Goal: Obtain resource: Obtain resource

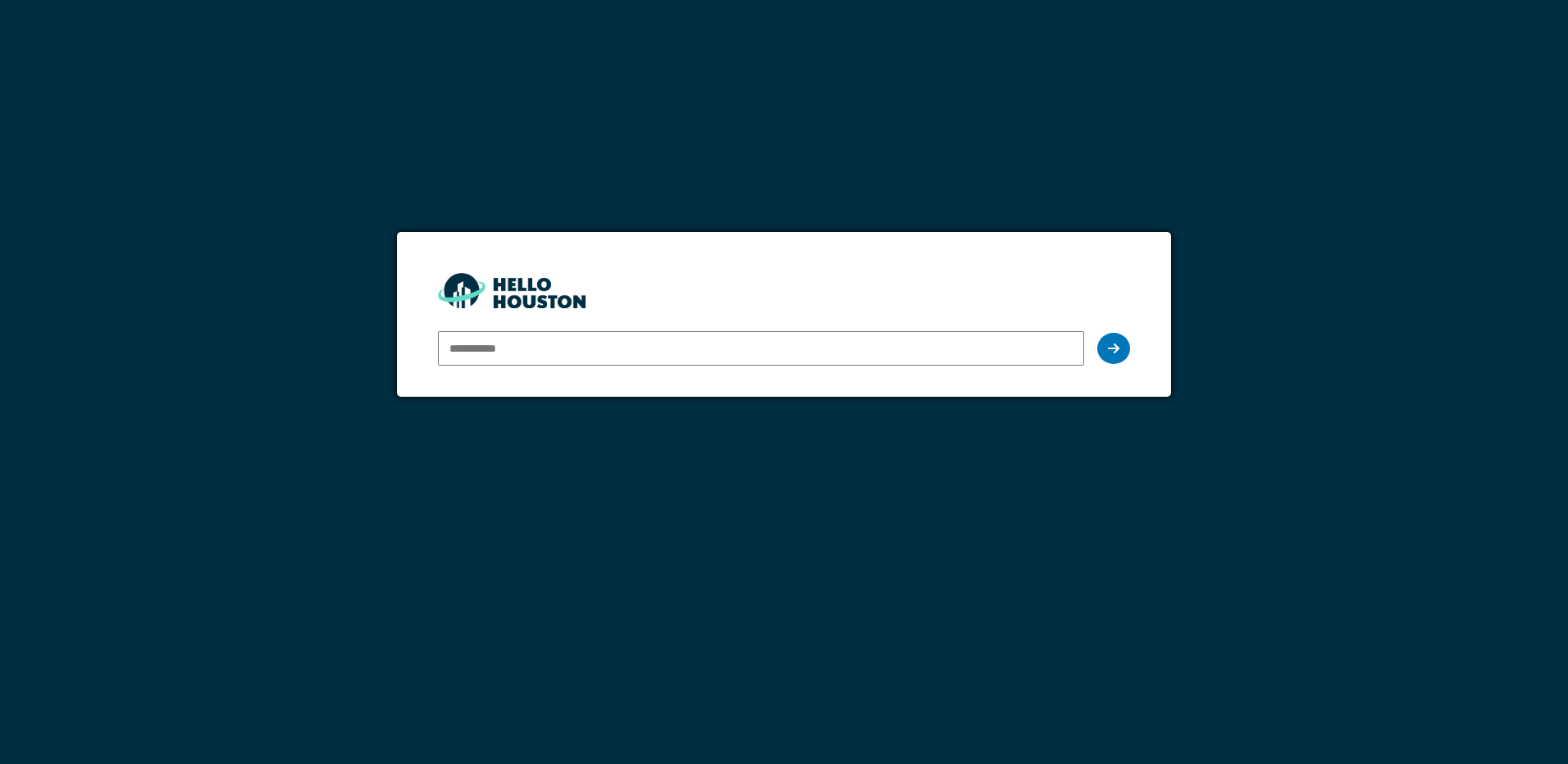
click at [666, 342] on input "email" at bounding box center [761, 349] width 645 height 35
type input "**********"
click at [1114, 353] on icon at bounding box center [1114, 348] width 12 height 13
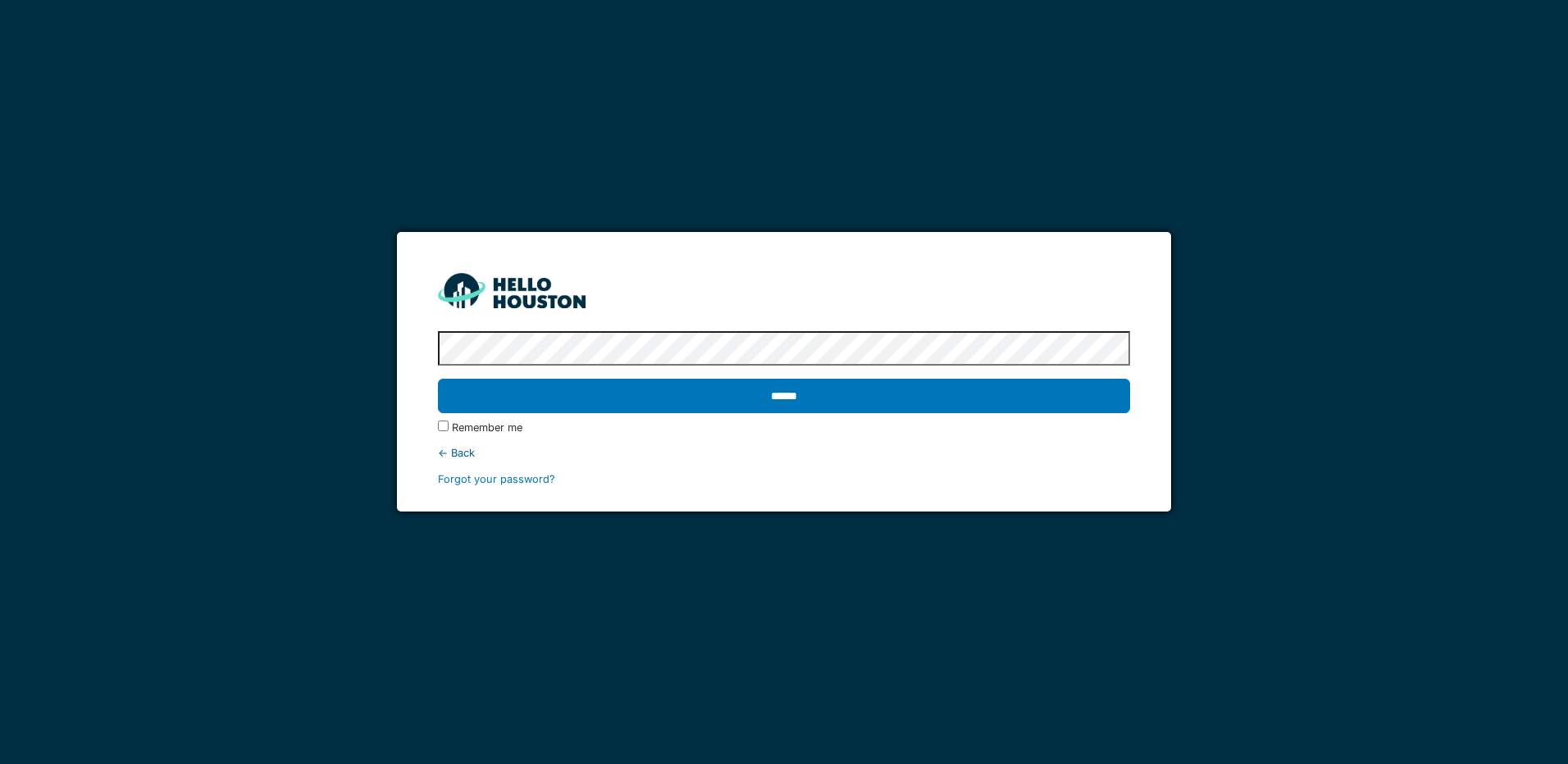
click at [438, 379] on input "******" at bounding box center [784, 396] width 692 height 35
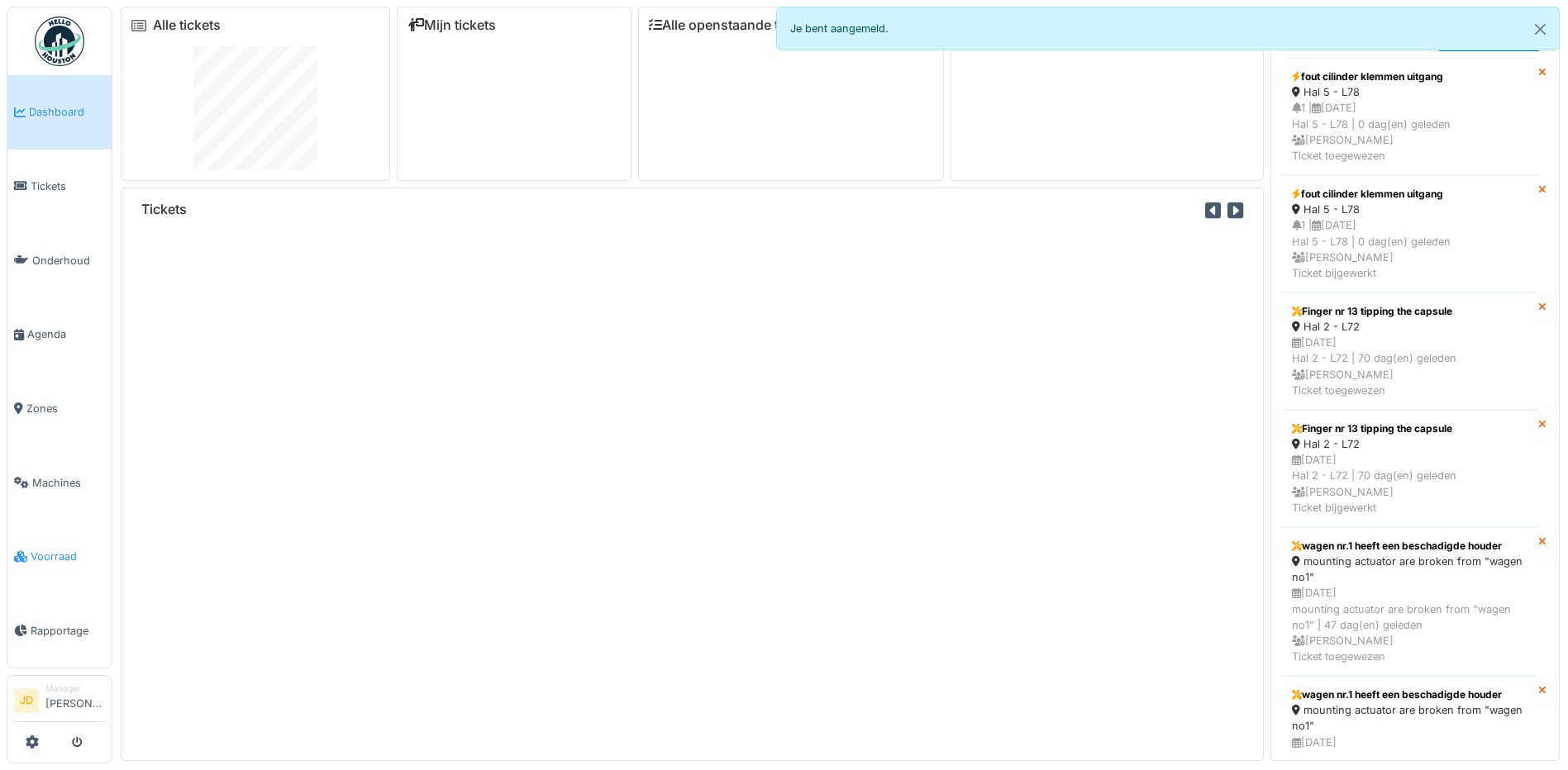
click at [19, 551] on icon at bounding box center [20, 557] width 13 height 12
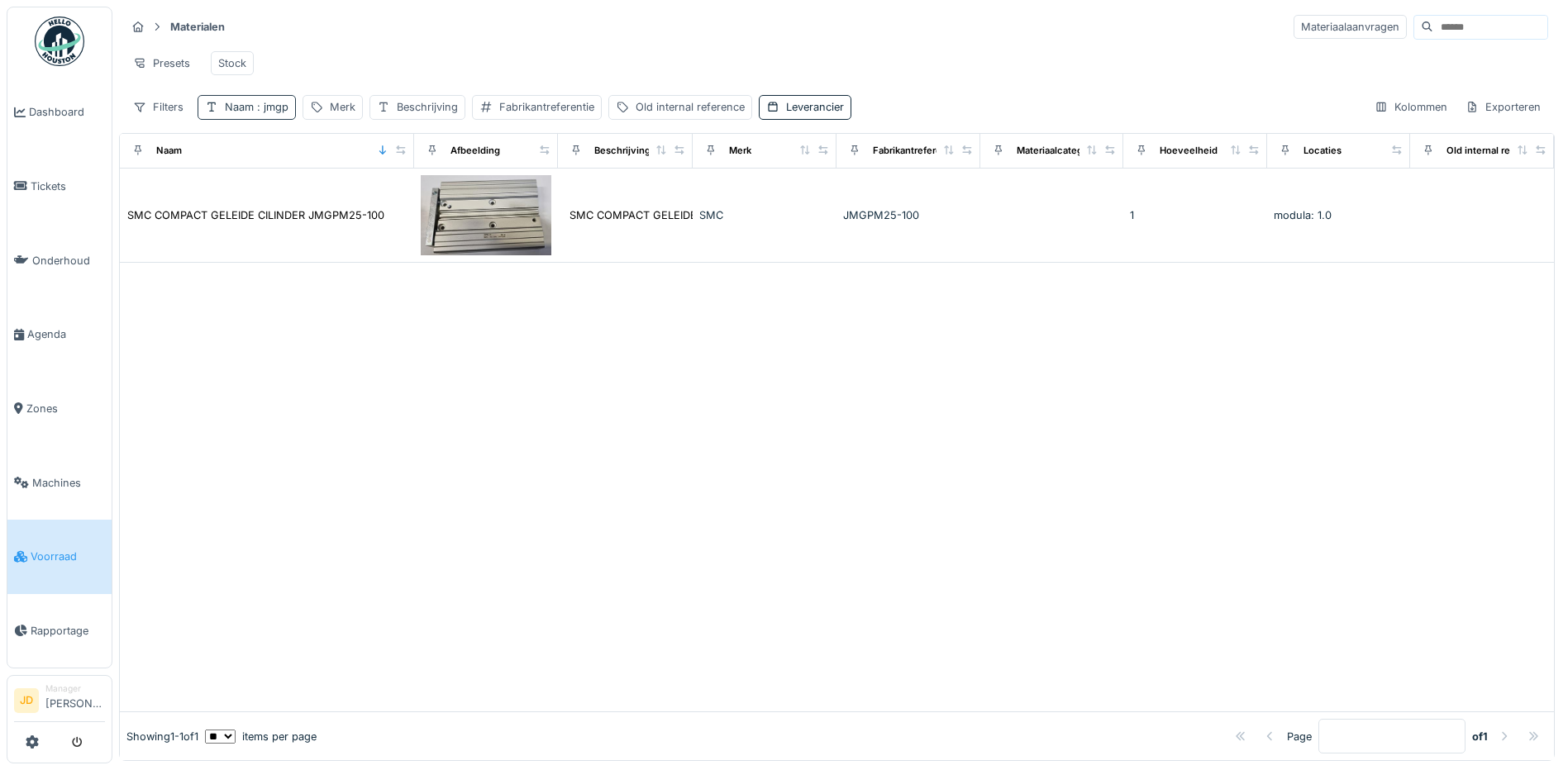
click at [249, 114] on div "Naam : jmgp" at bounding box center [256, 106] width 63 height 16
click at [357, 201] on icon at bounding box center [353, 199] width 8 height 8
click at [307, 201] on input "Naam" at bounding box center [289, 199] width 168 height 35
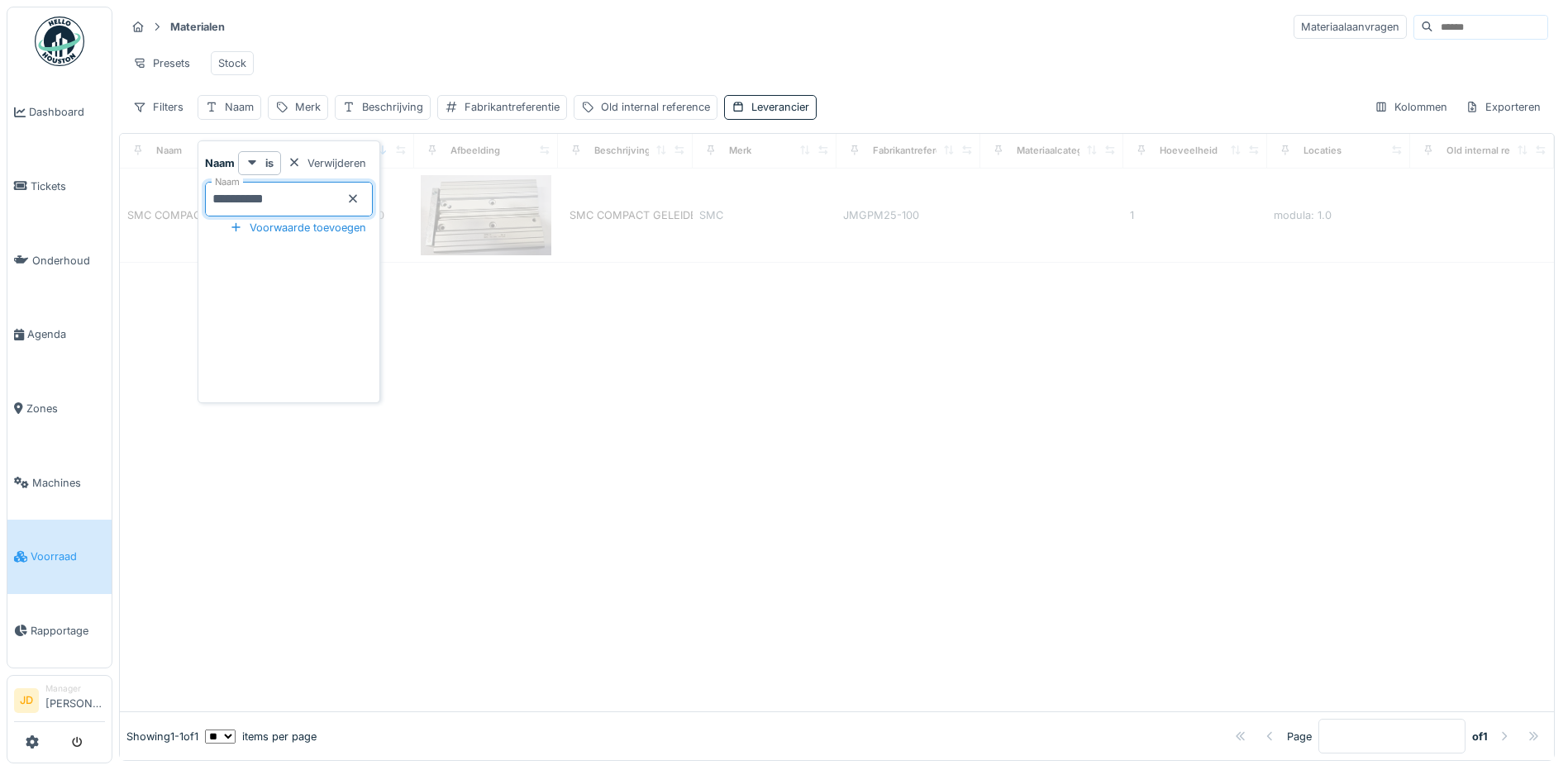
type input "**********"
click at [443, 77] on div "Presets Stock" at bounding box center [836, 63] width 1422 height 38
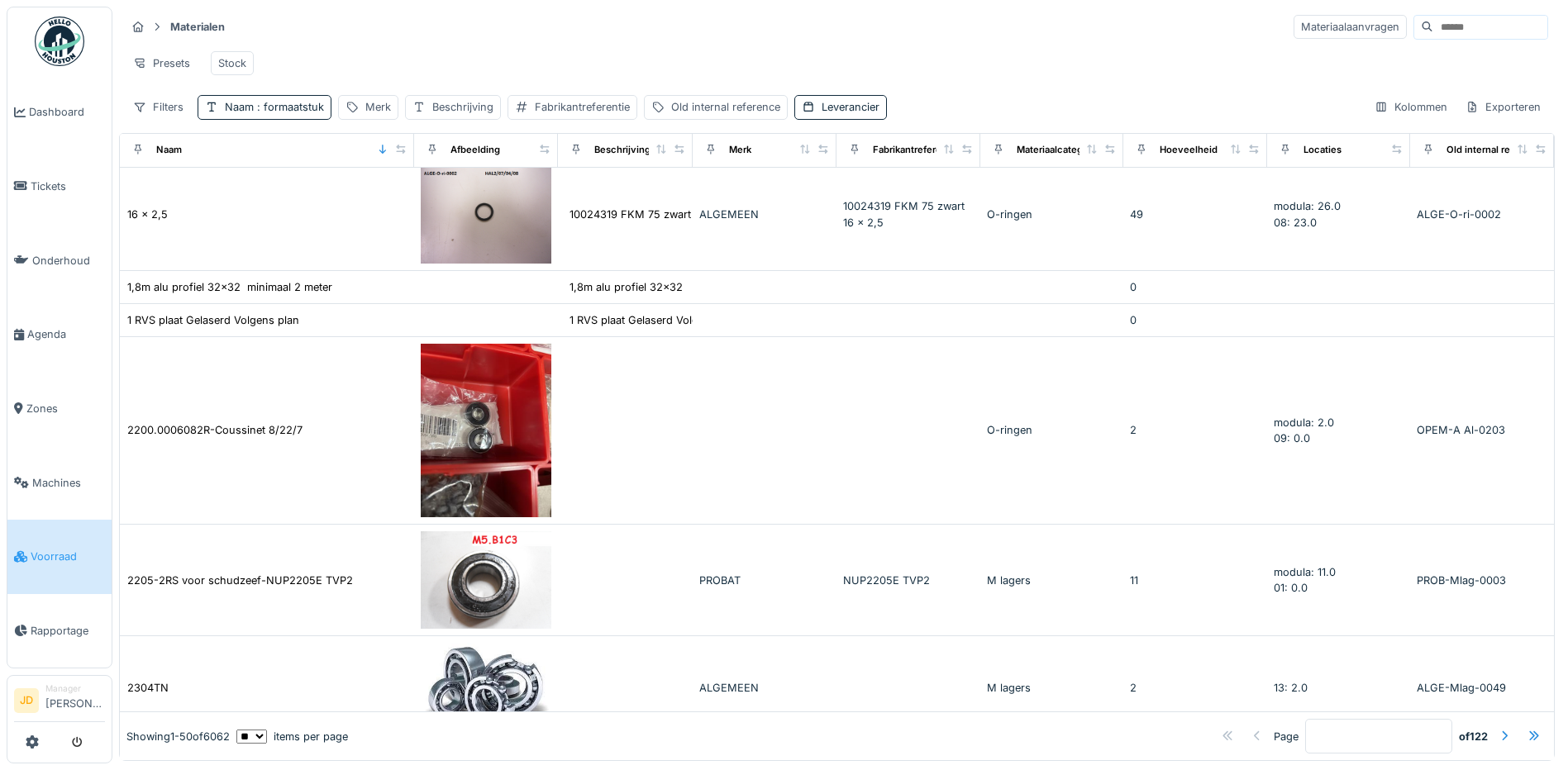
scroll to position [1653, 0]
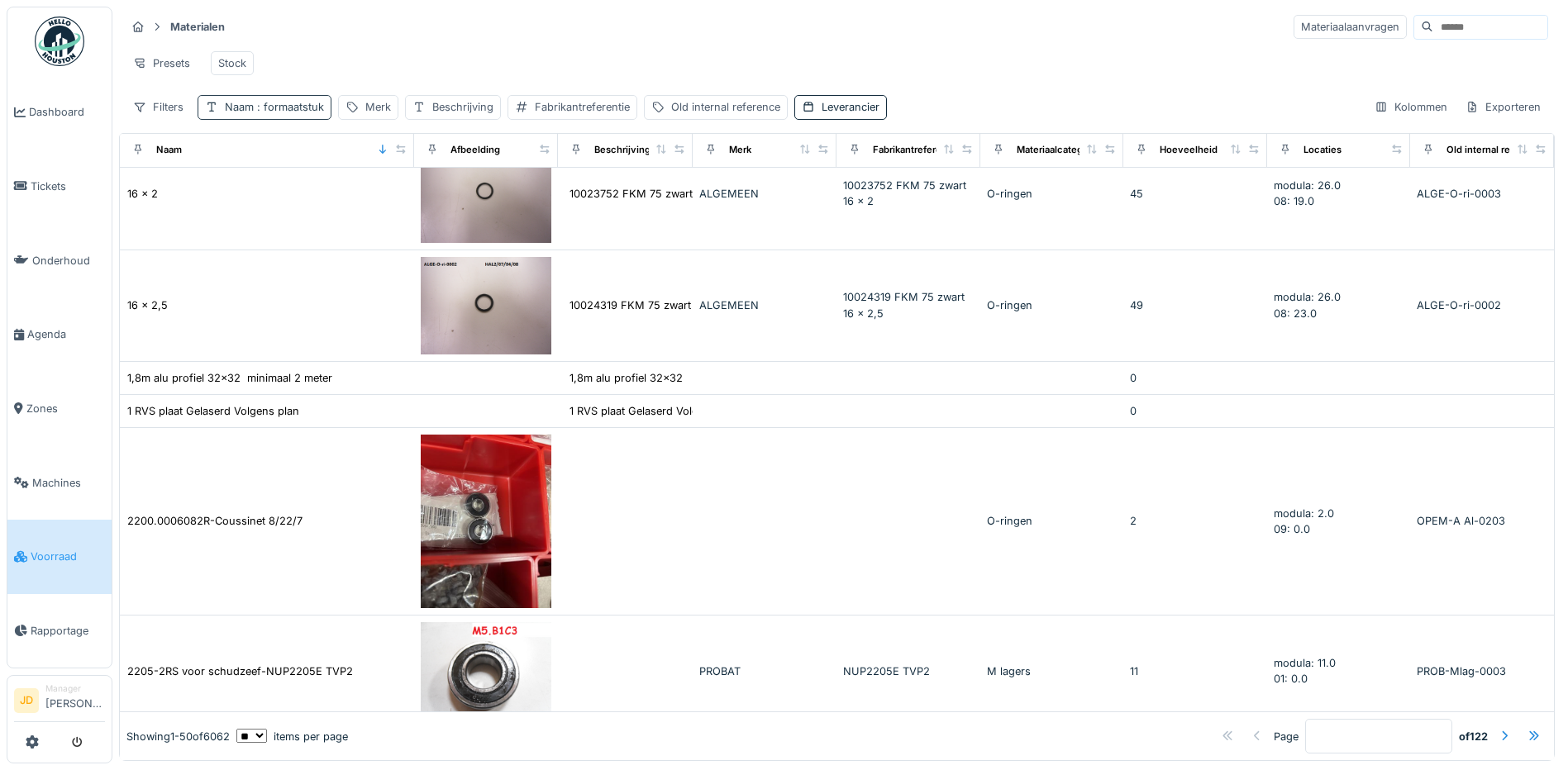
click at [292, 114] on span ": formaatstuk" at bounding box center [289, 107] width 71 height 13
click at [320, 190] on input "**********" at bounding box center [289, 199] width 168 height 35
click at [403, 10] on div "Materialen Materiaalaanvragen Presets Stock Filters Naam : formaatstuk Merk Bes…" at bounding box center [836, 66] width 1435 height 120
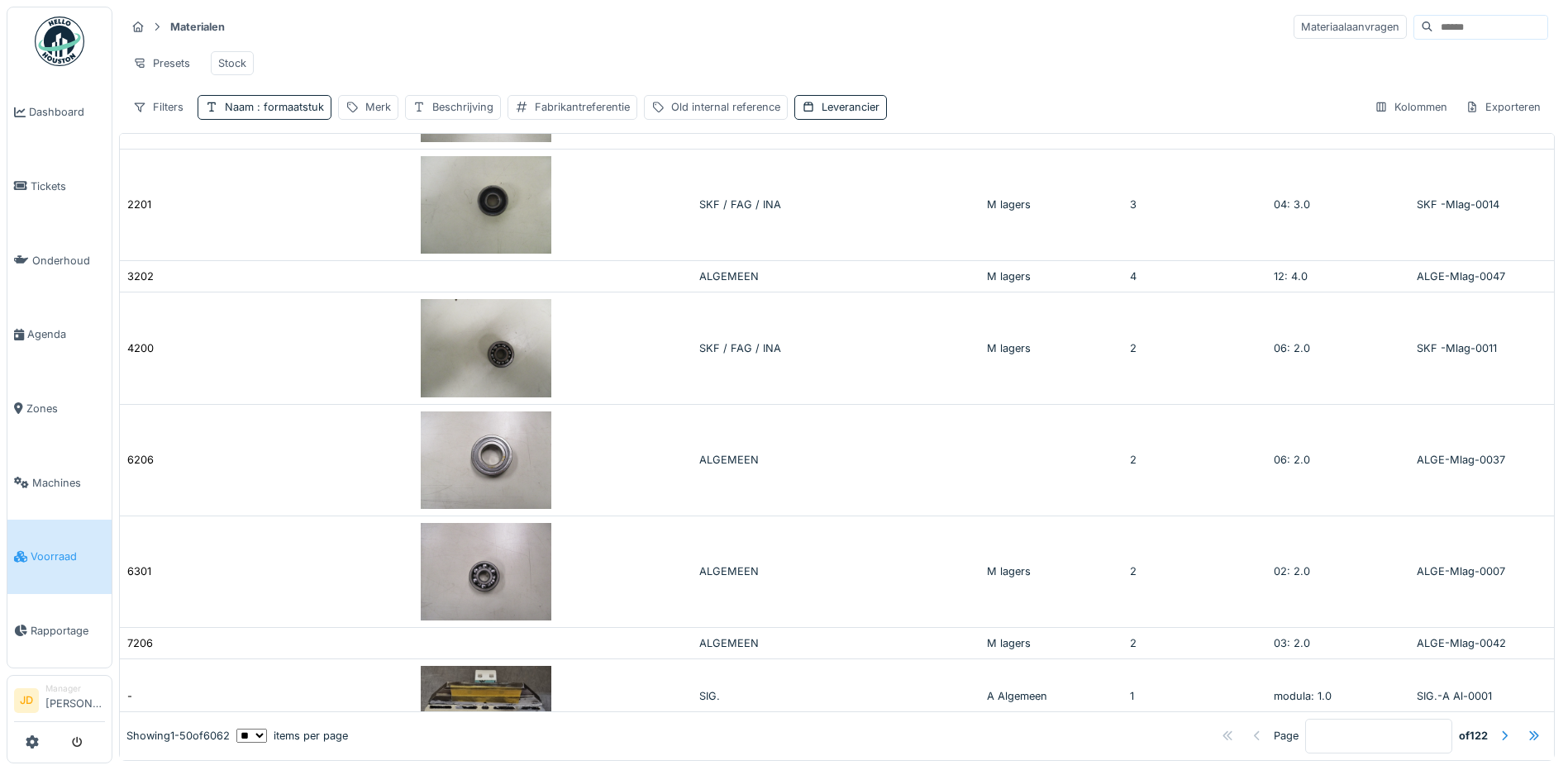
scroll to position [0, 0]
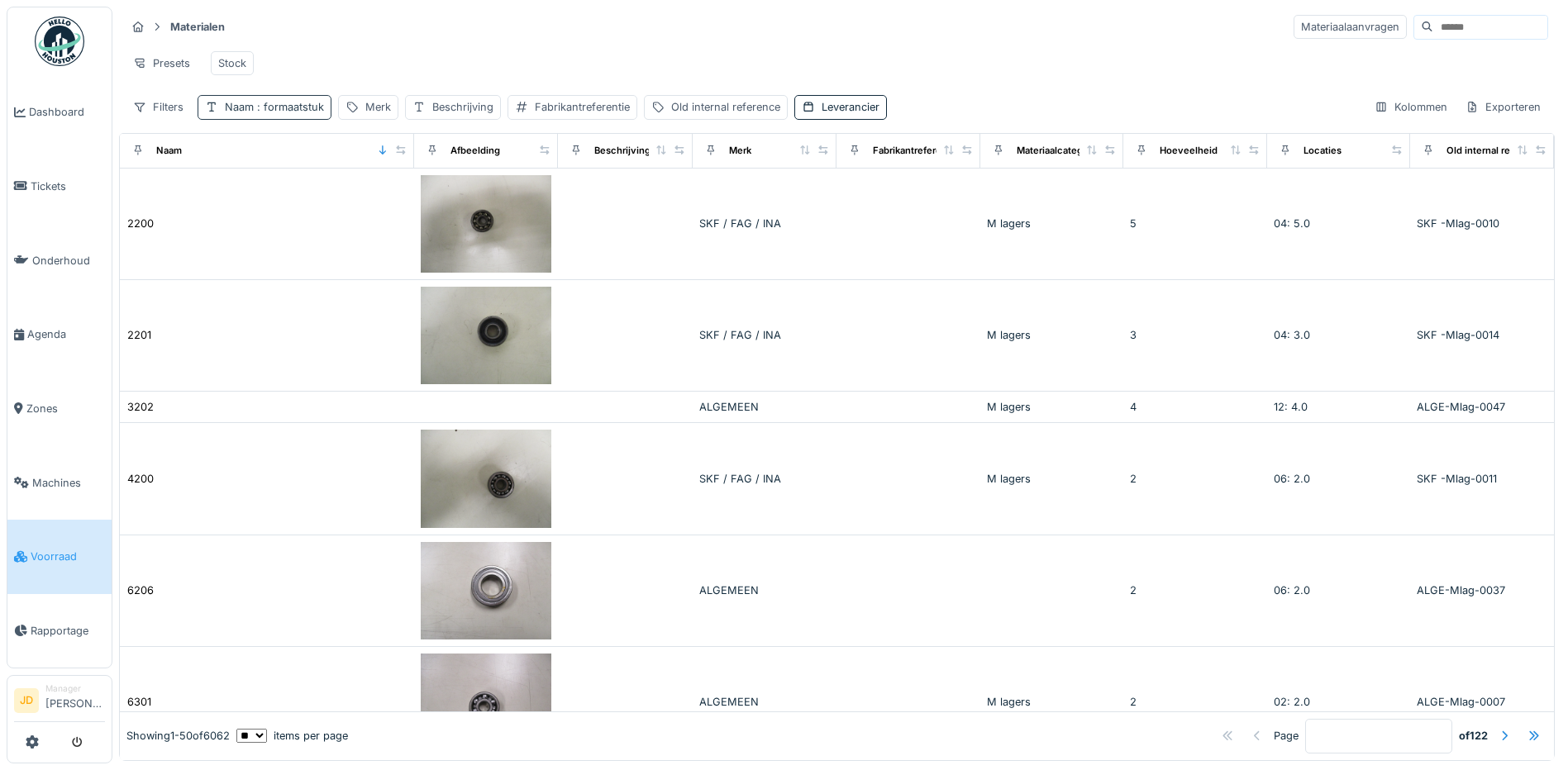
click at [293, 112] on div "Naam : formaatstuk" at bounding box center [274, 106] width 99 height 16
drag, startPoint x: 311, startPoint y: 191, endPoint x: 40, endPoint y: 224, distance: 273.0
click at [40, 224] on body "Dashboard Tickets Onderhoud Agenda Zones Machines Voorraad Rapportage JD Manage…" at bounding box center [784, 385] width 1568 height 770
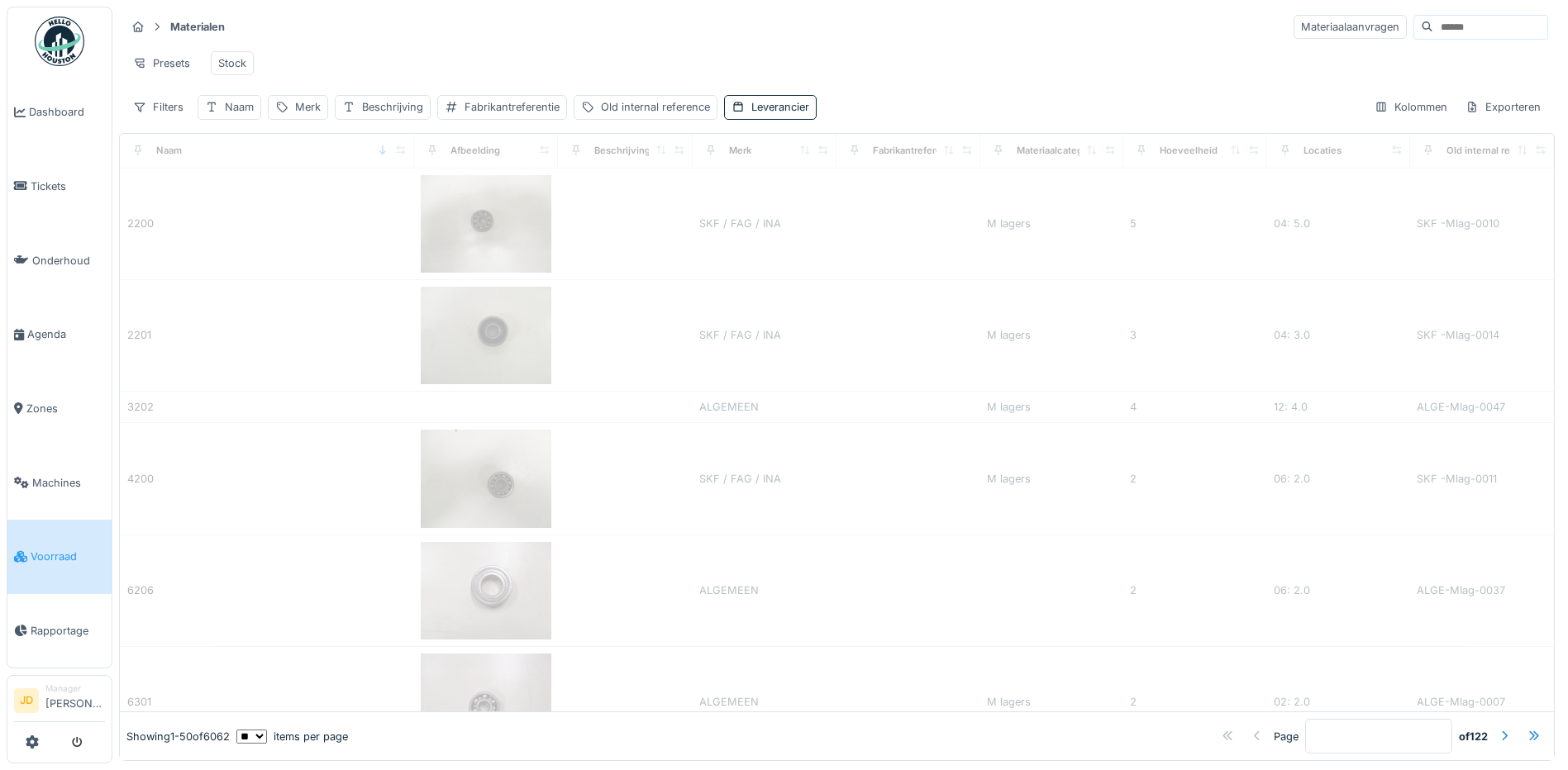
click at [435, 68] on div "Presets Stock" at bounding box center [836, 63] width 1422 height 38
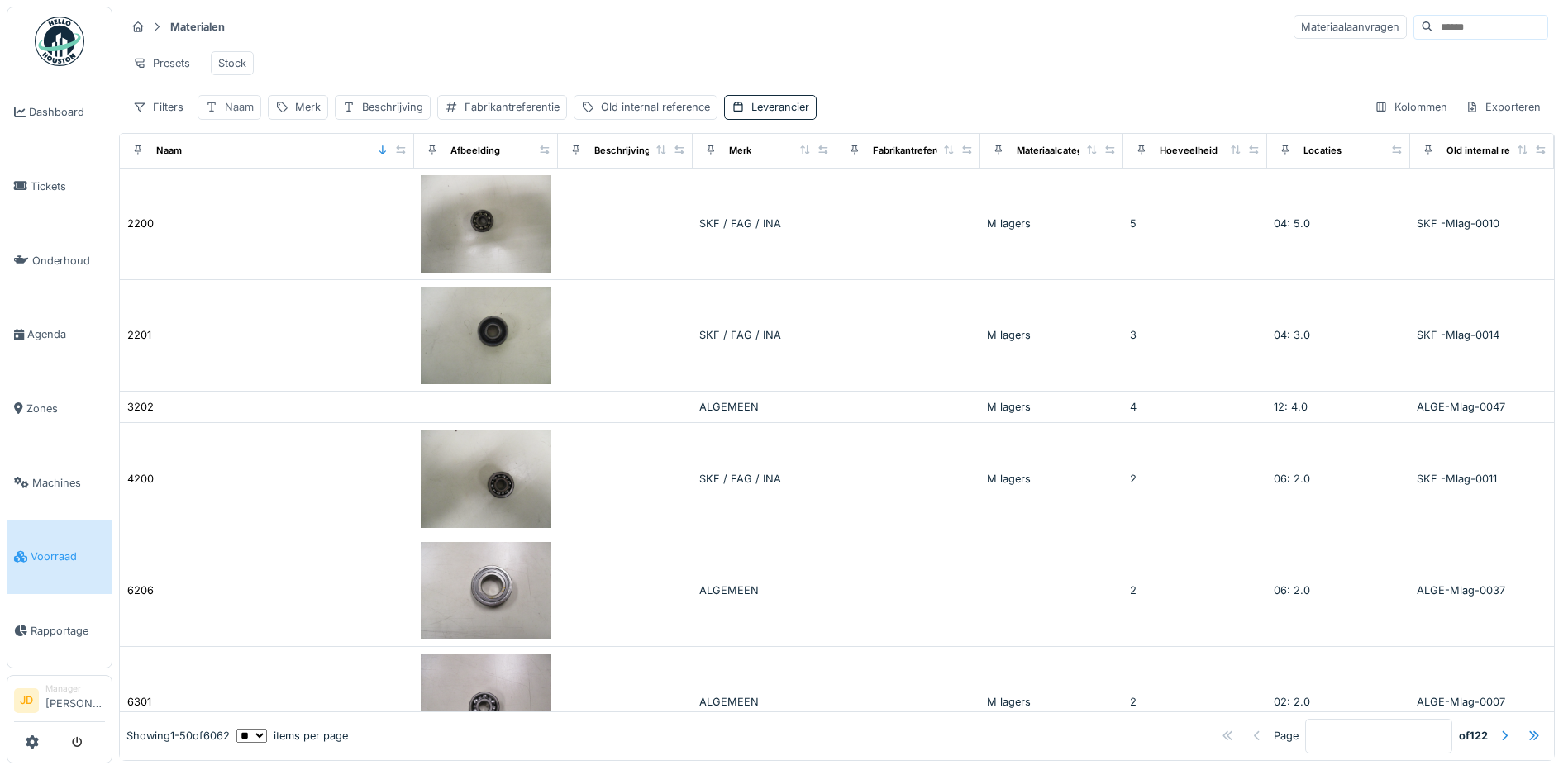
click at [229, 114] on div "Naam" at bounding box center [239, 106] width 29 height 16
click at [241, 199] on label "Naam" at bounding box center [233, 199] width 43 height 20
click at [241, 199] on input "Naam" at bounding box center [289, 199] width 168 height 35
paste input "**********"
type input "**********"
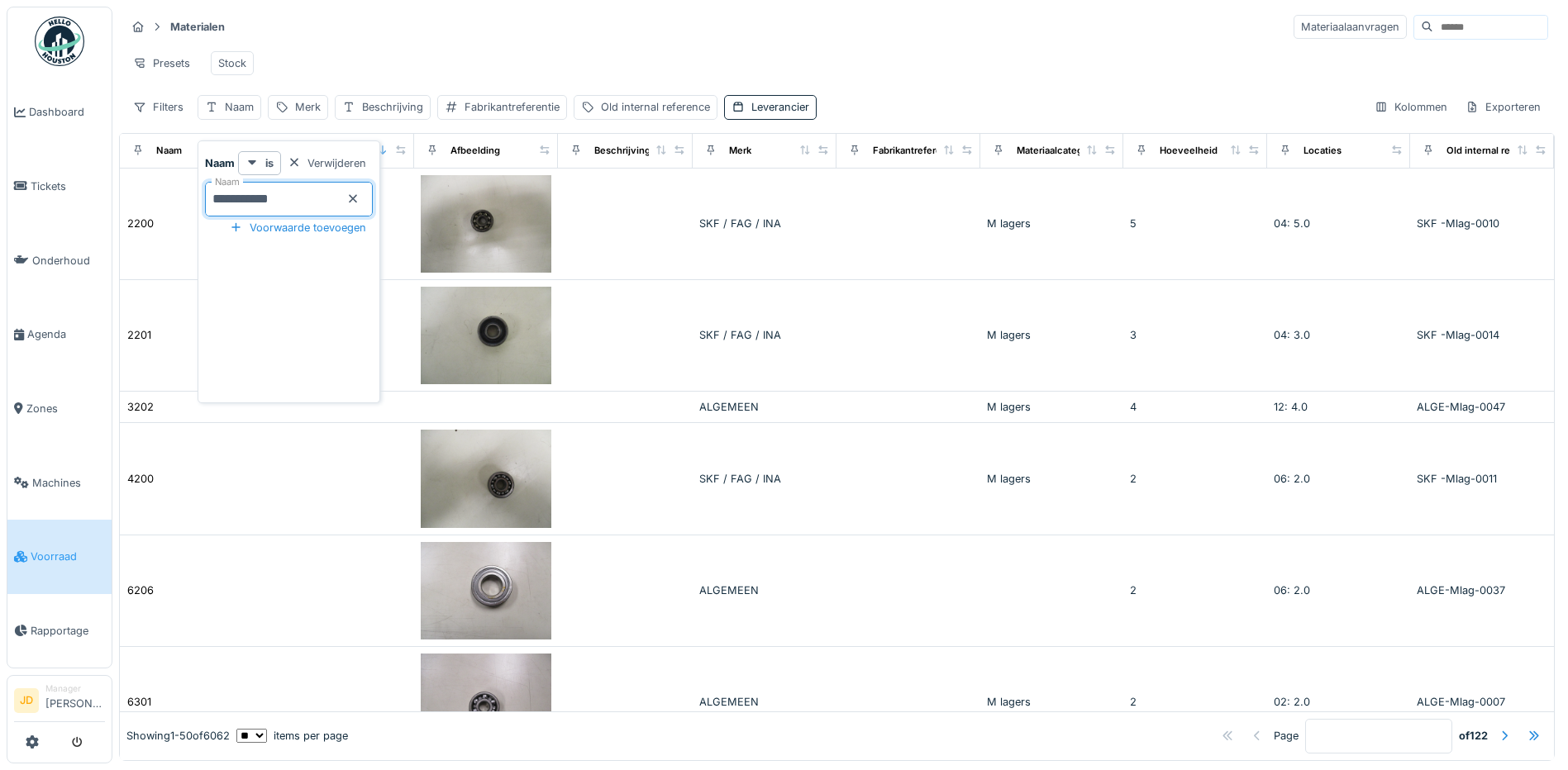
click at [322, 63] on div "Presets Stock" at bounding box center [836, 63] width 1422 height 38
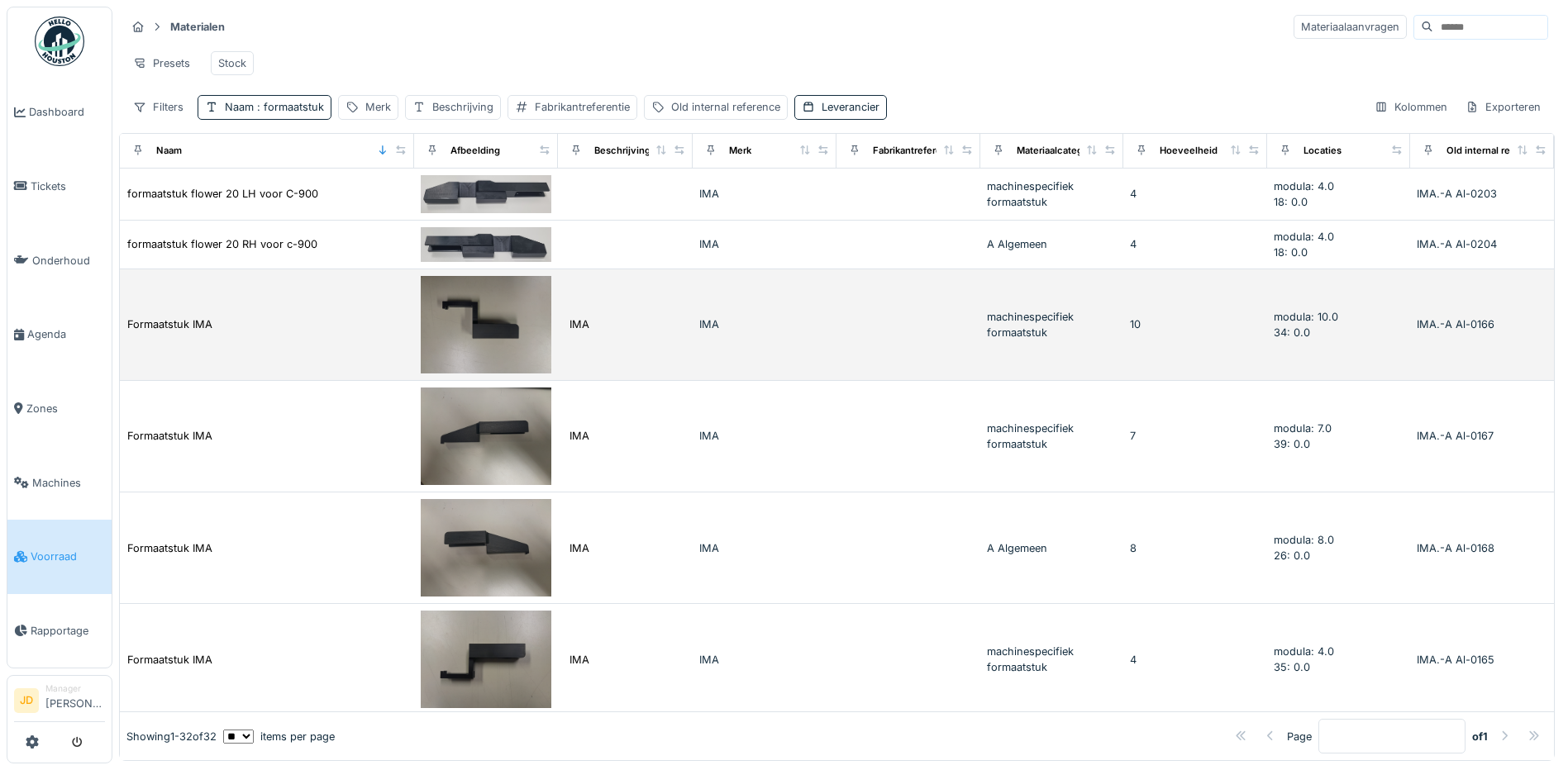
click at [298, 359] on td "Formaatstuk IMA" at bounding box center [267, 325] width 294 height 112
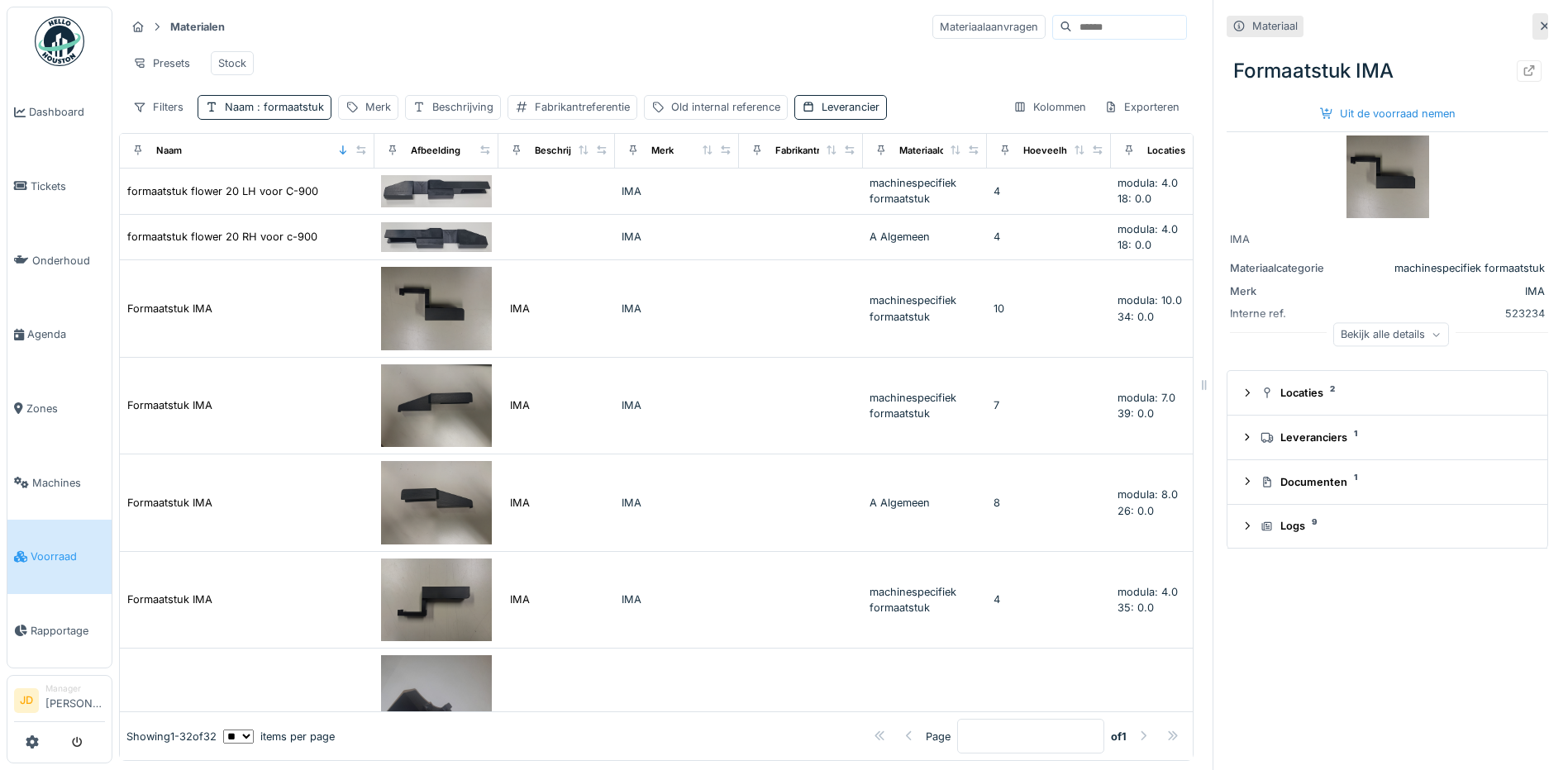
click at [1349, 336] on div "Bekijk alle details" at bounding box center [1390, 334] width 115 height 24
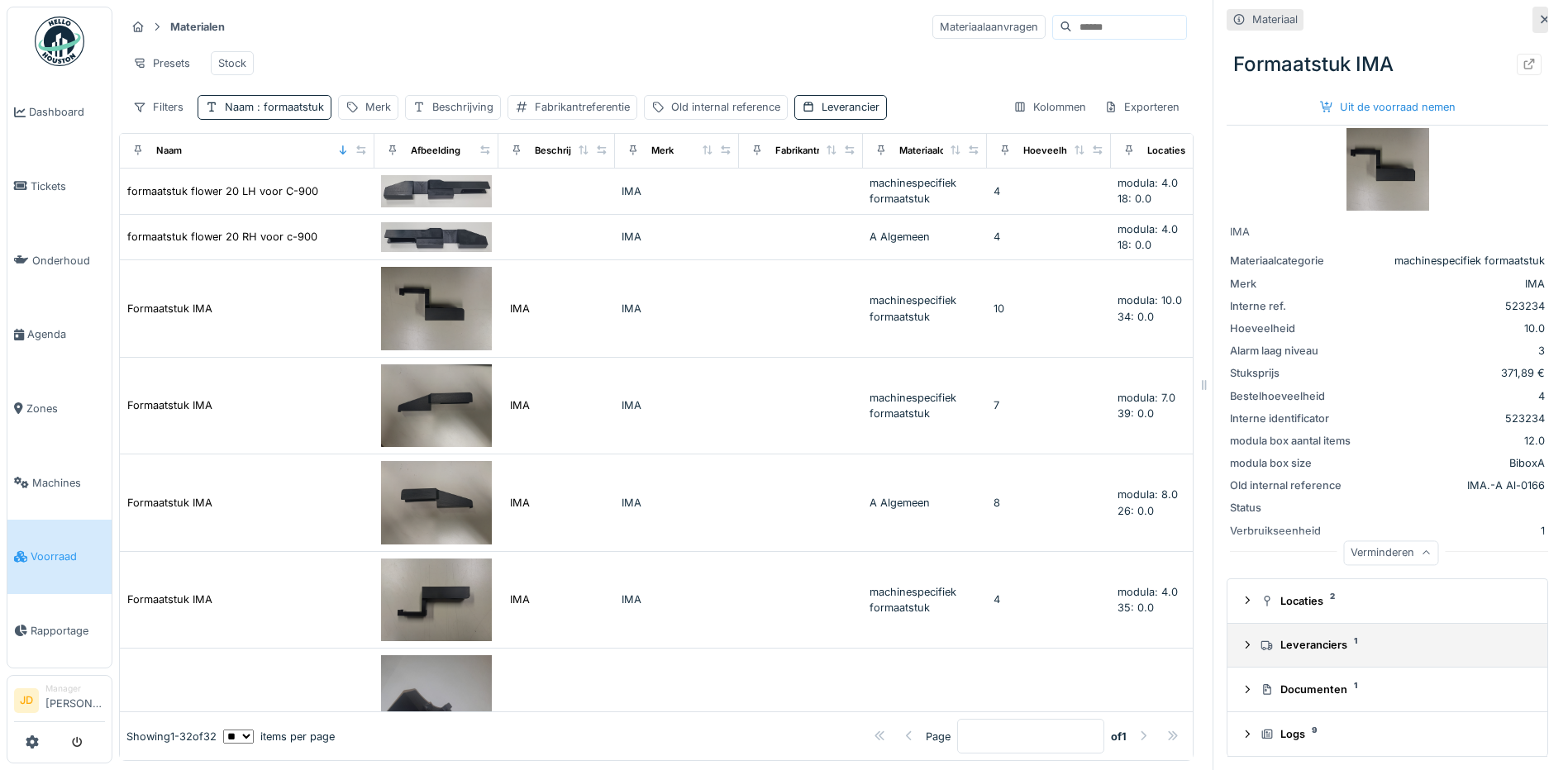
scroll to position [13, 0]
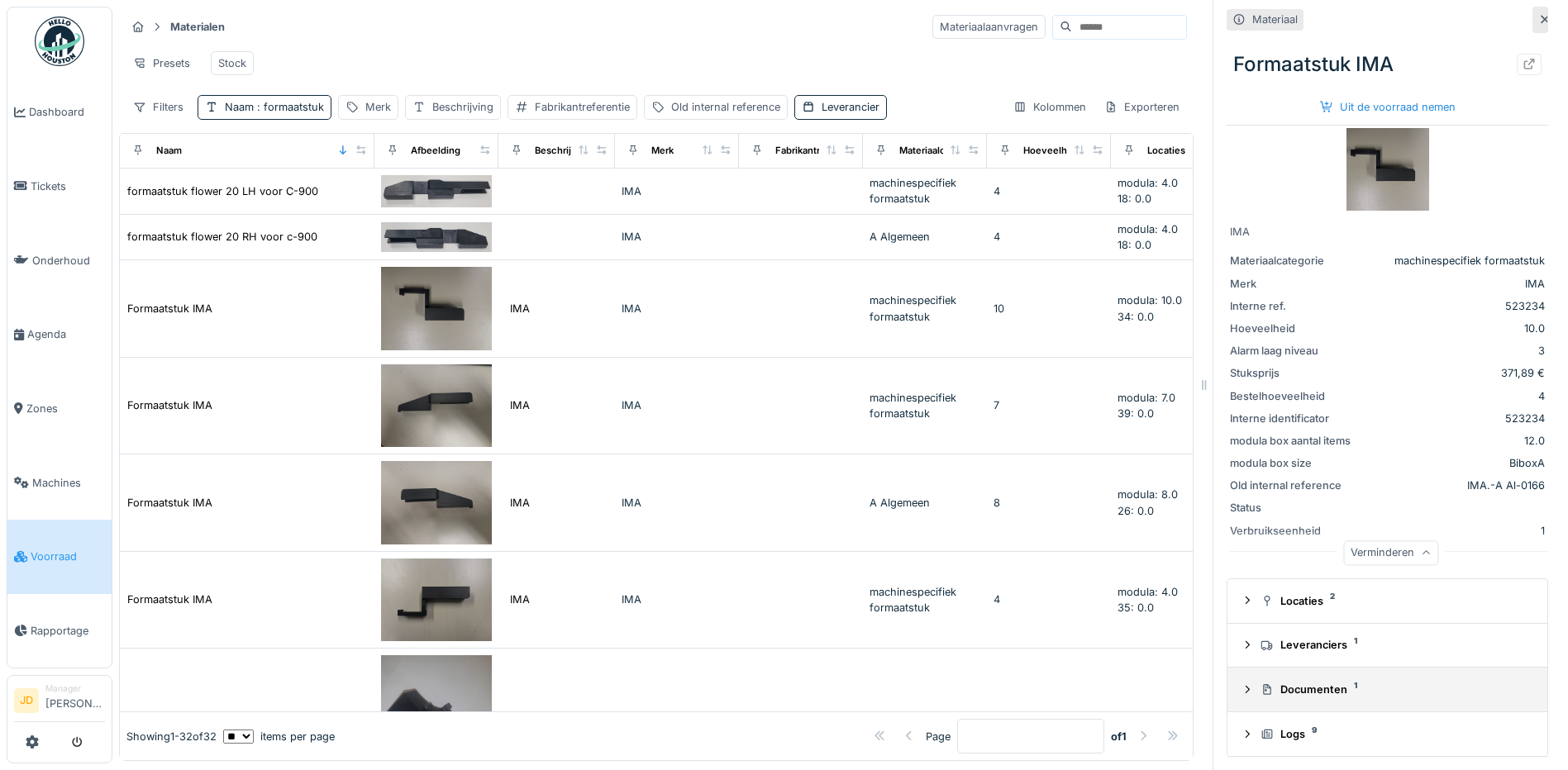
click at [1240, 684] on icon at bounding box center [1247, 689] width 13 height 11
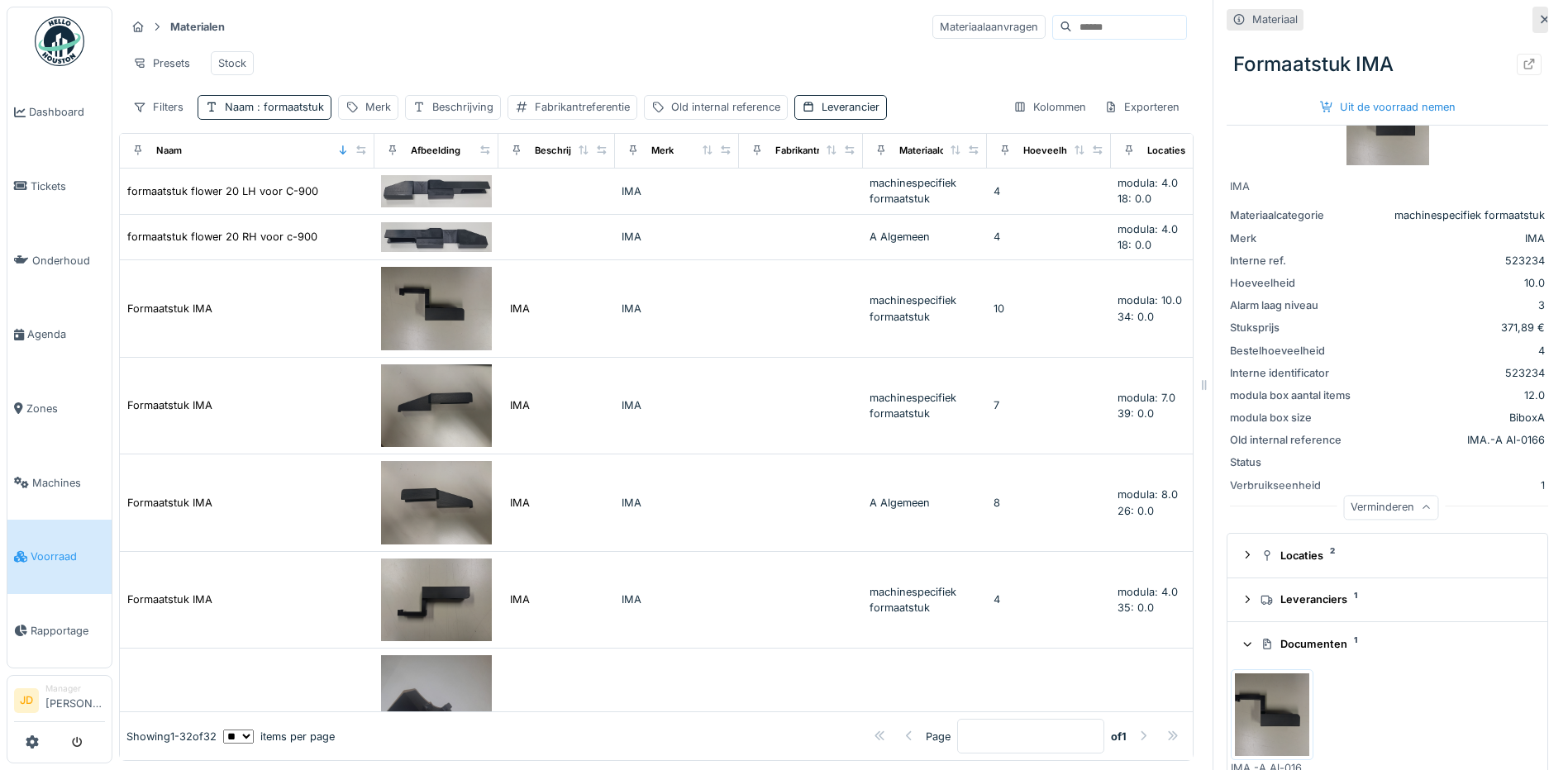
scroll to position [90, 0]
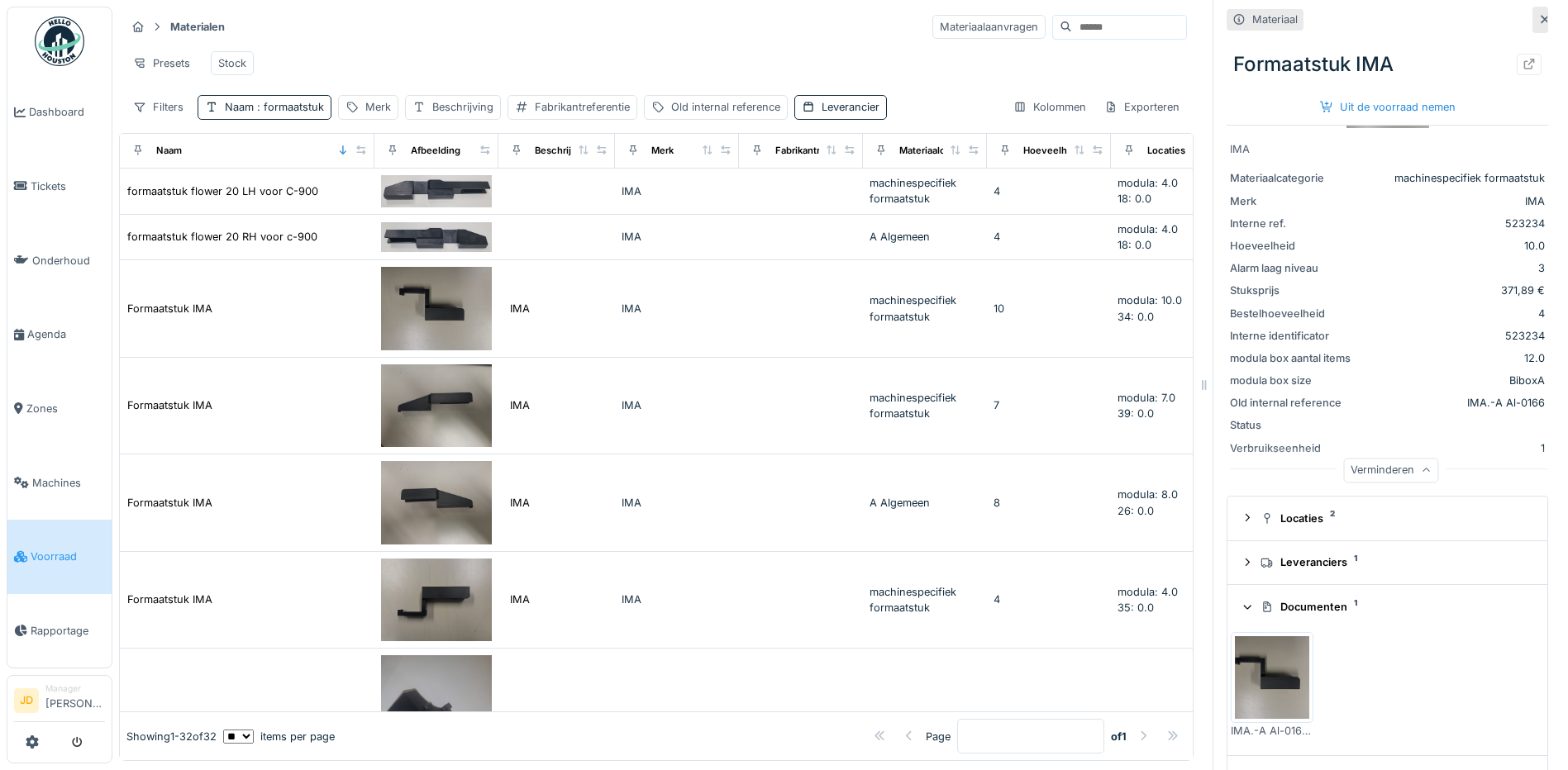
click at [1264, 657] on img at bounding box center [1271, 678] width 74 height 82
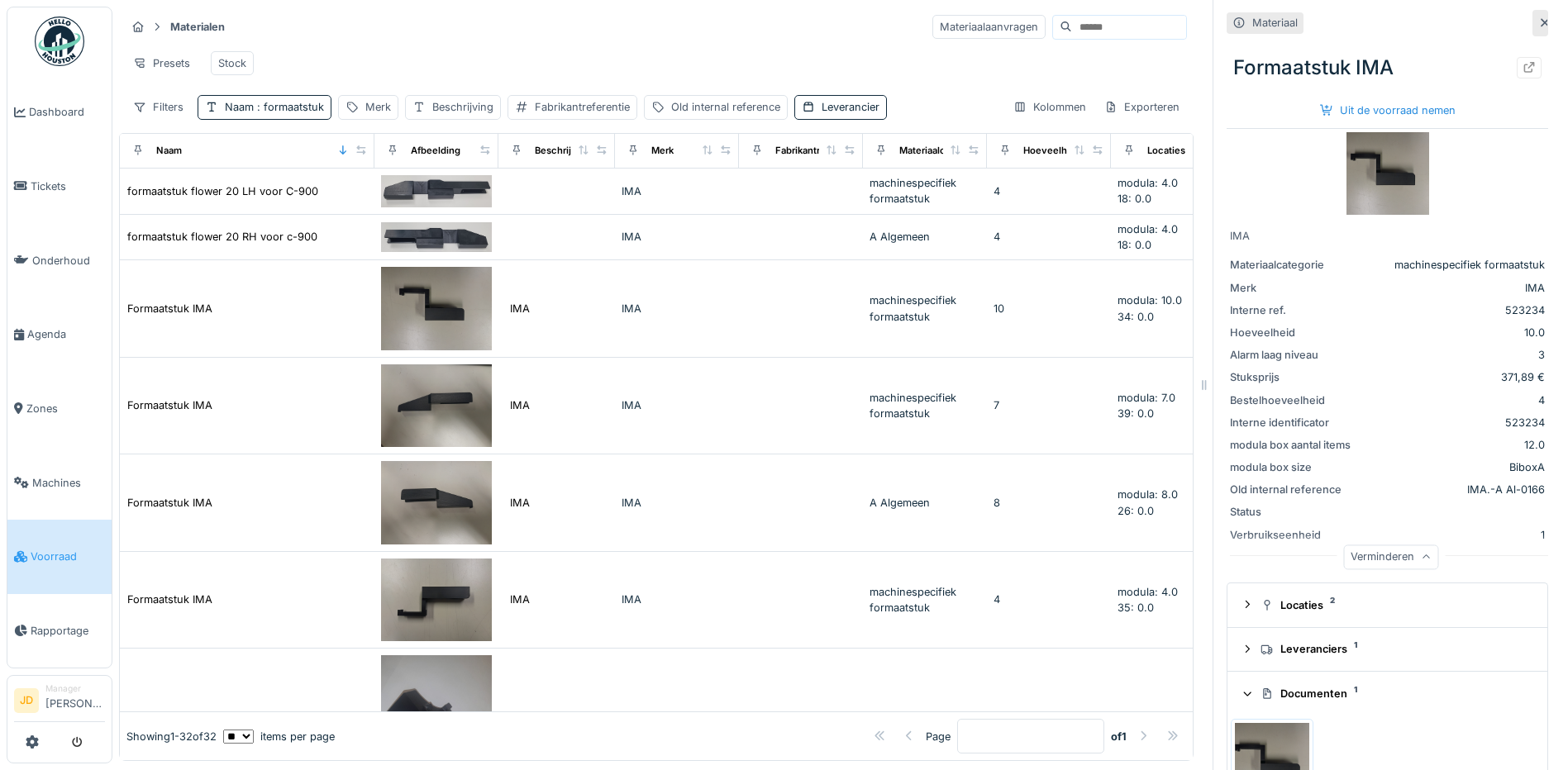
scroll to position [0, 0]
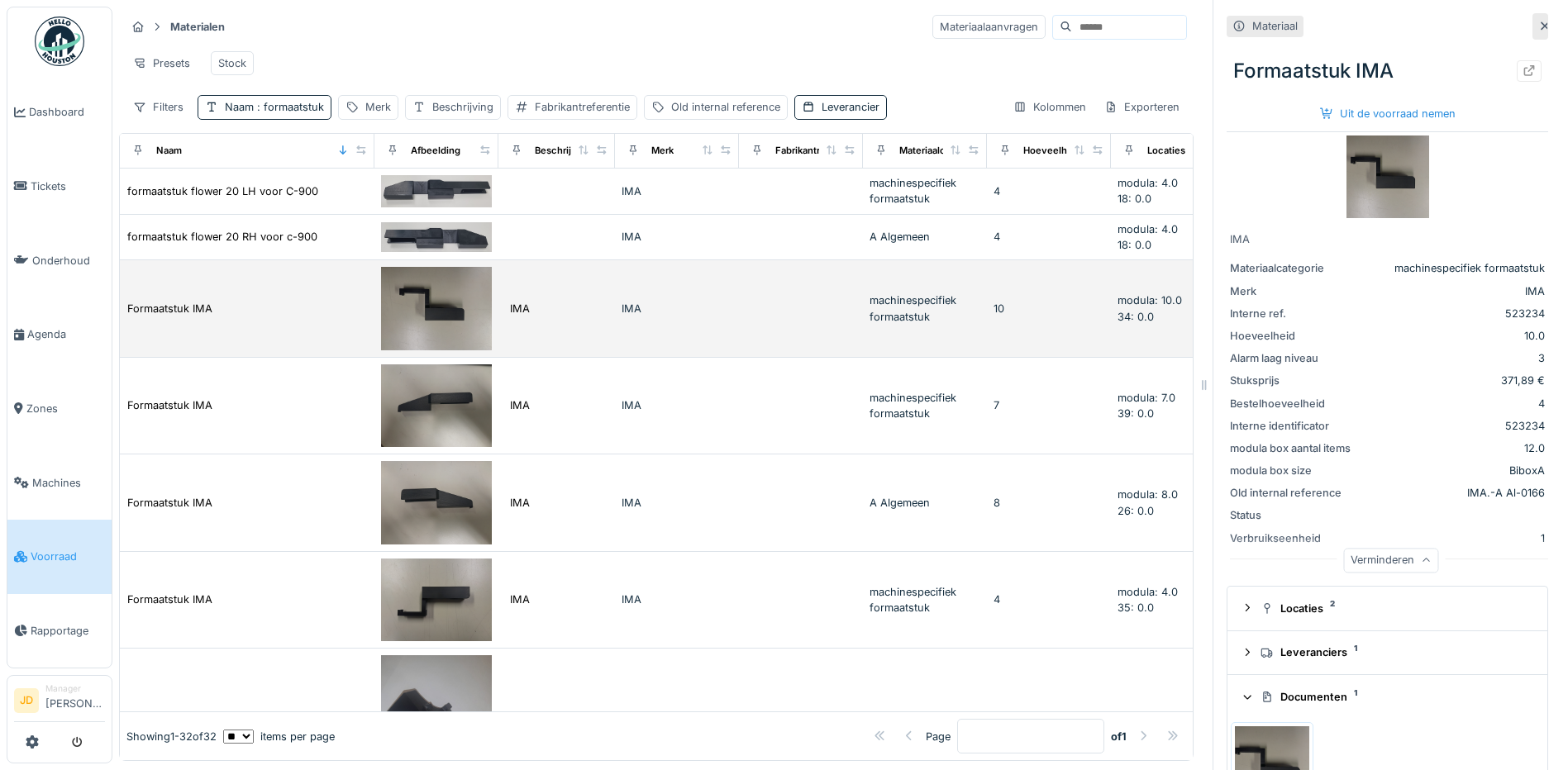
click at [689, 312] on div "IMA" at bounding box center [676, 308] width 111 height 16
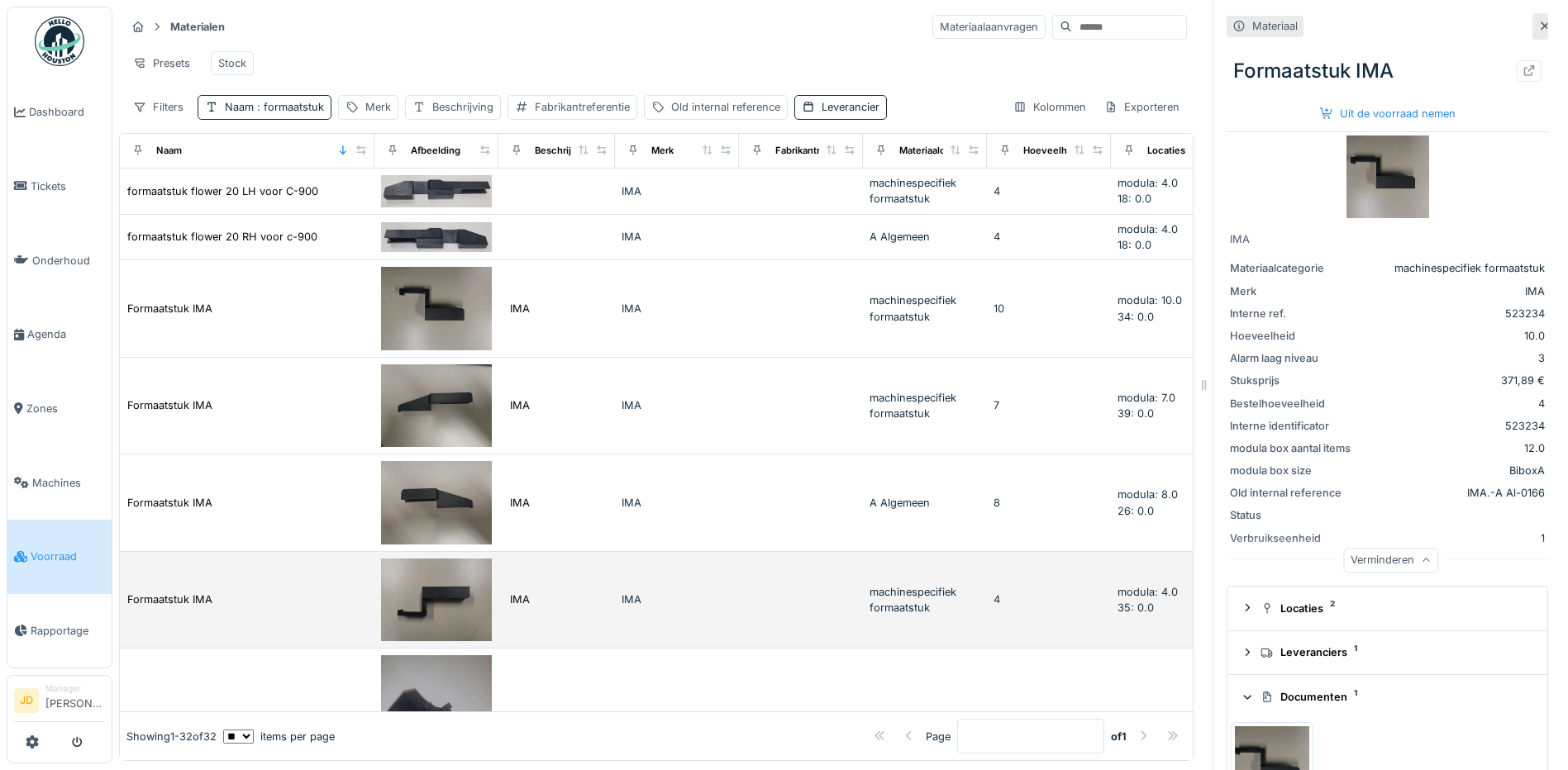
click at [646, 591] on div "IMA" at bounding box center [676, 599] width 111 height 16
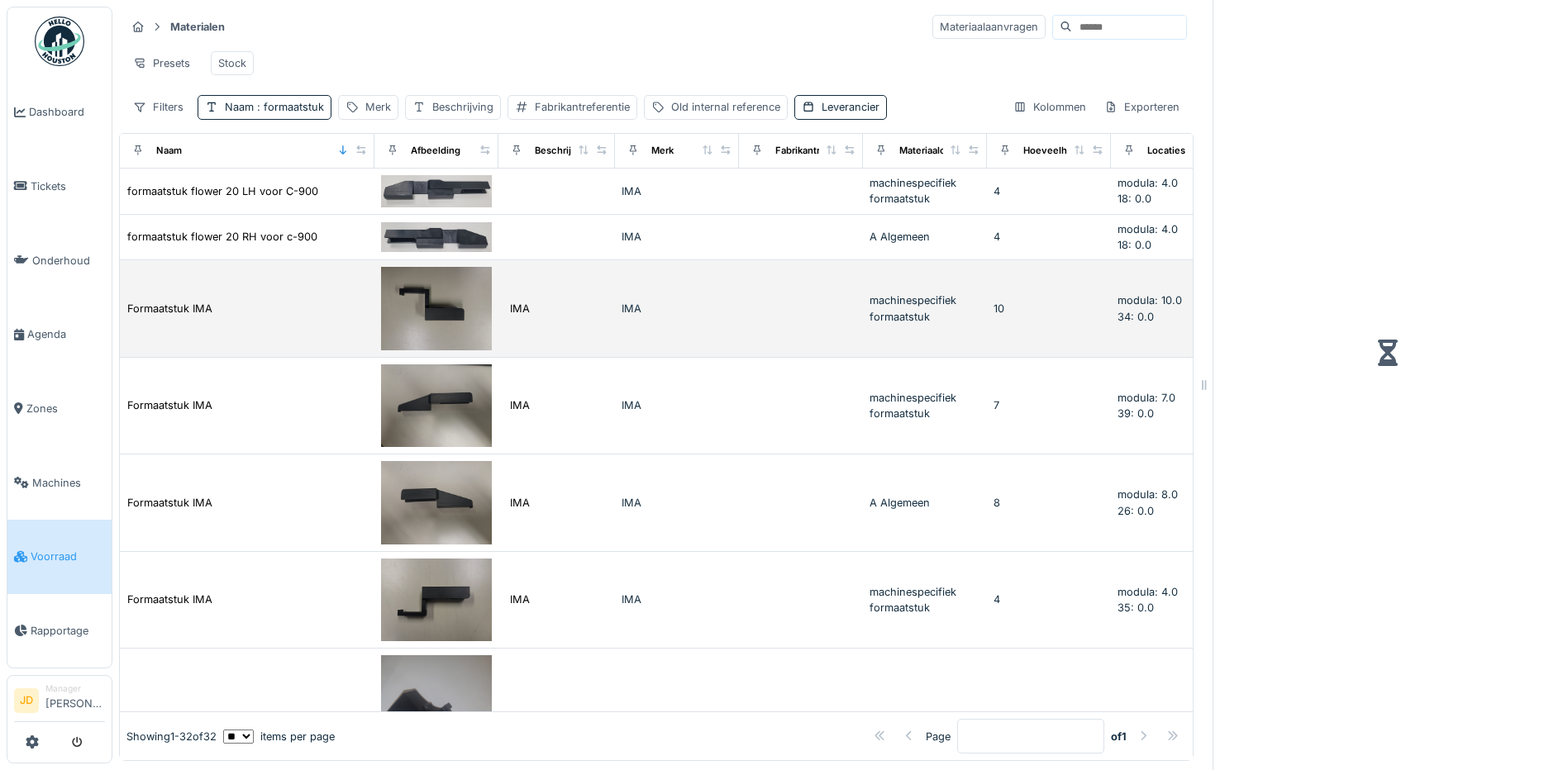
click at [721, 306] on div "IMA" at bounding box center [676, 308] width 111 height 16
click at [724, 305] on div "IMA" at bounding box center [676, 308] width 111 height 16
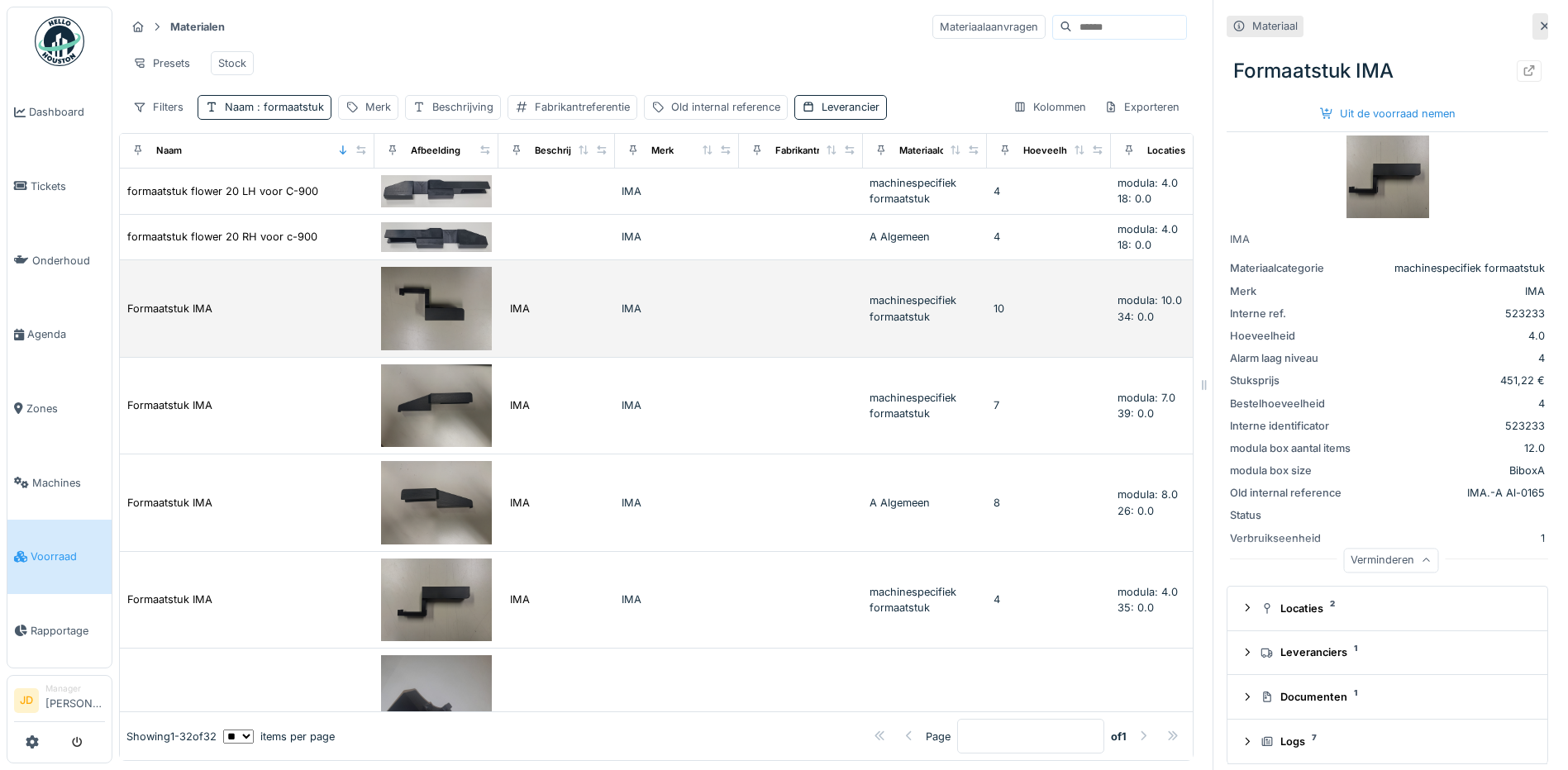
click at [665, 304] on div "IMA" at bounding box center [676, 308] width 111 height 16
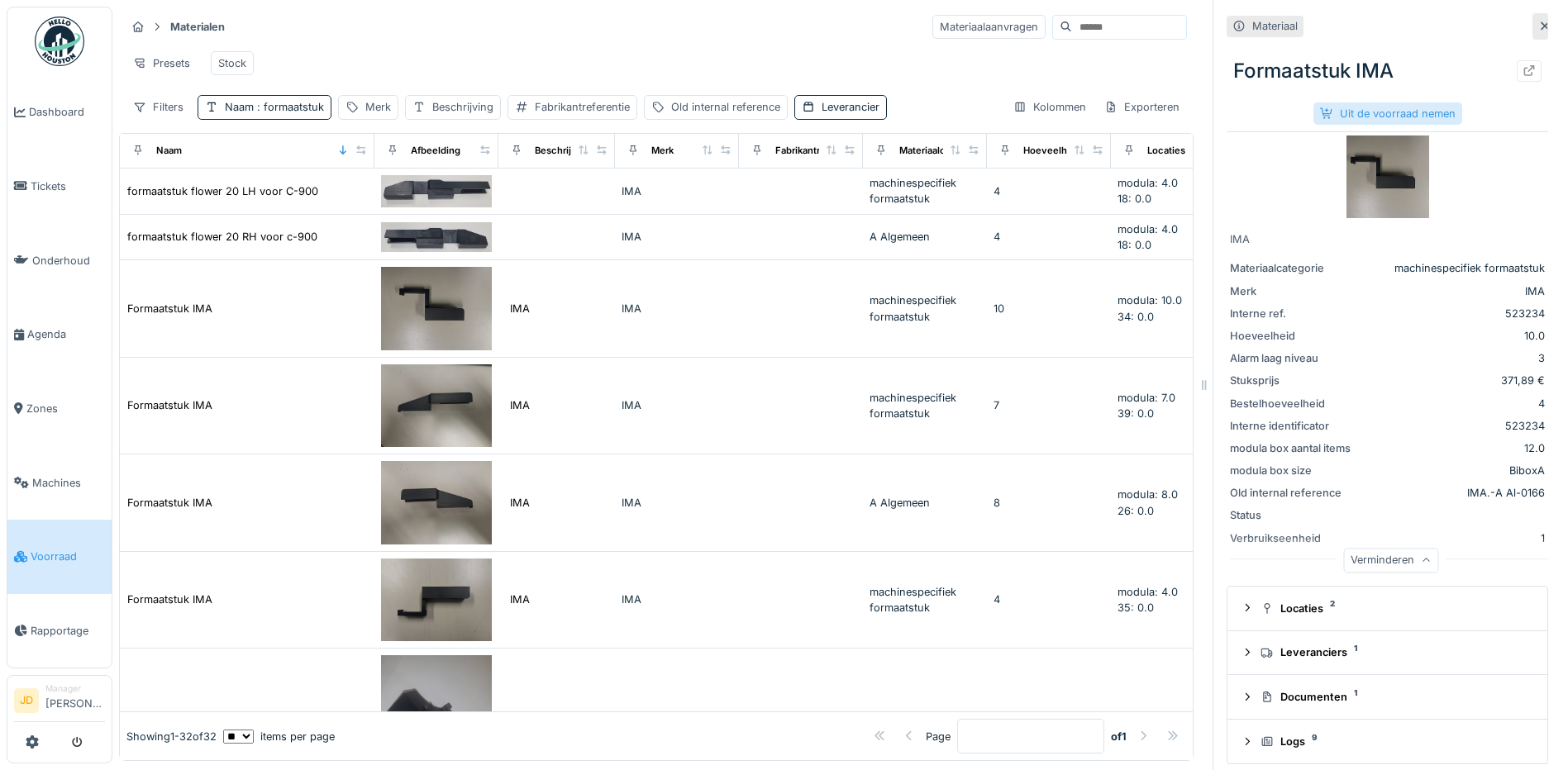
click at [1395, 106] on div "Uit de voorraad nemen" at bounding box center [1388, 114] width 148 height 22
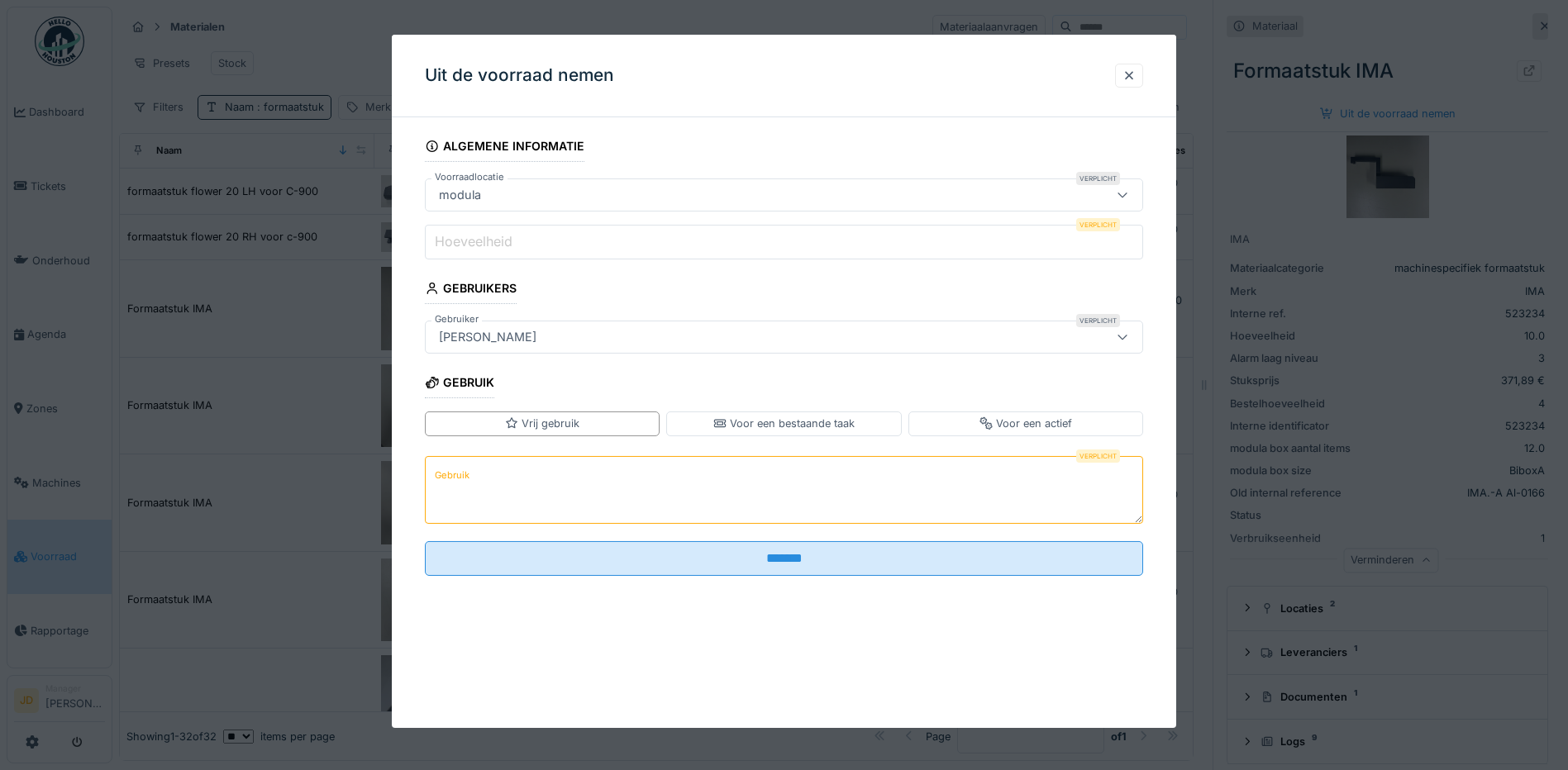
click at [660, 247] on input "Hoeveelheid" at bounding box center [784, 242] width 718 height 35
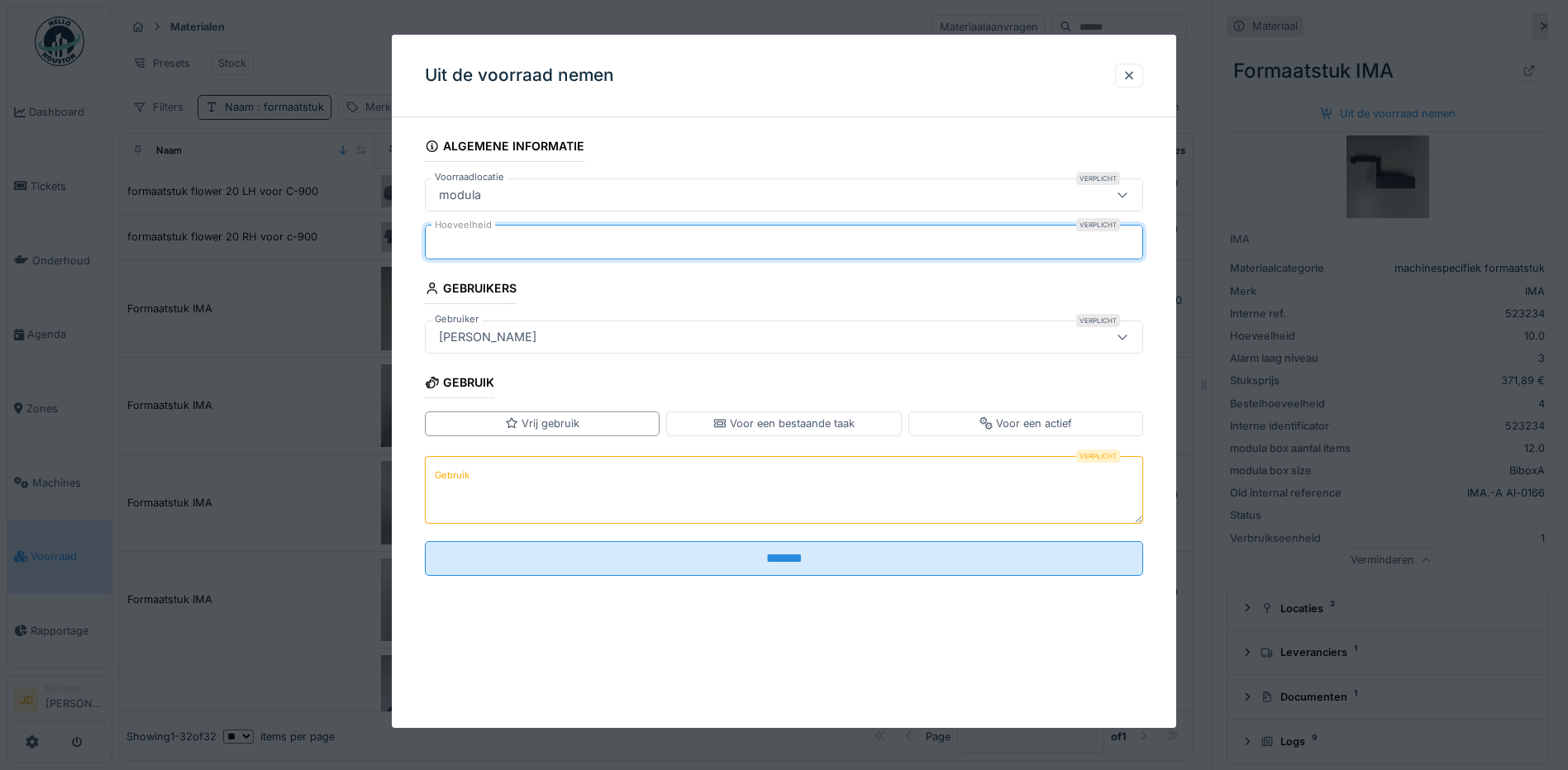
type input "*"
click at [604, 485] on textarea "Gebruik" at bounding box center [784, 489] width 718 height 68
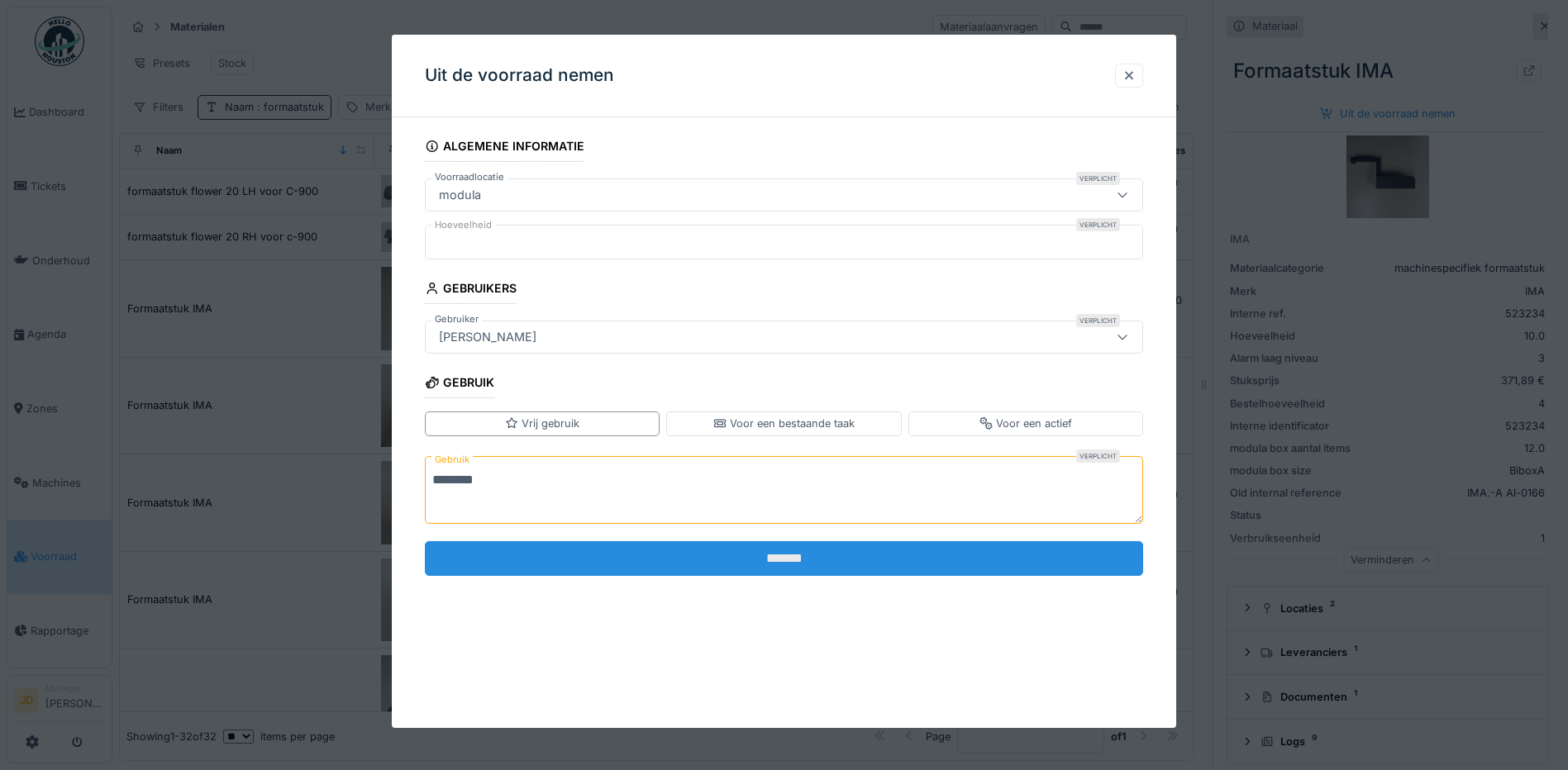
type textarea "********"
click at [606, 567] on input "*******" at bounding box center [784, 559] width 718 height 35
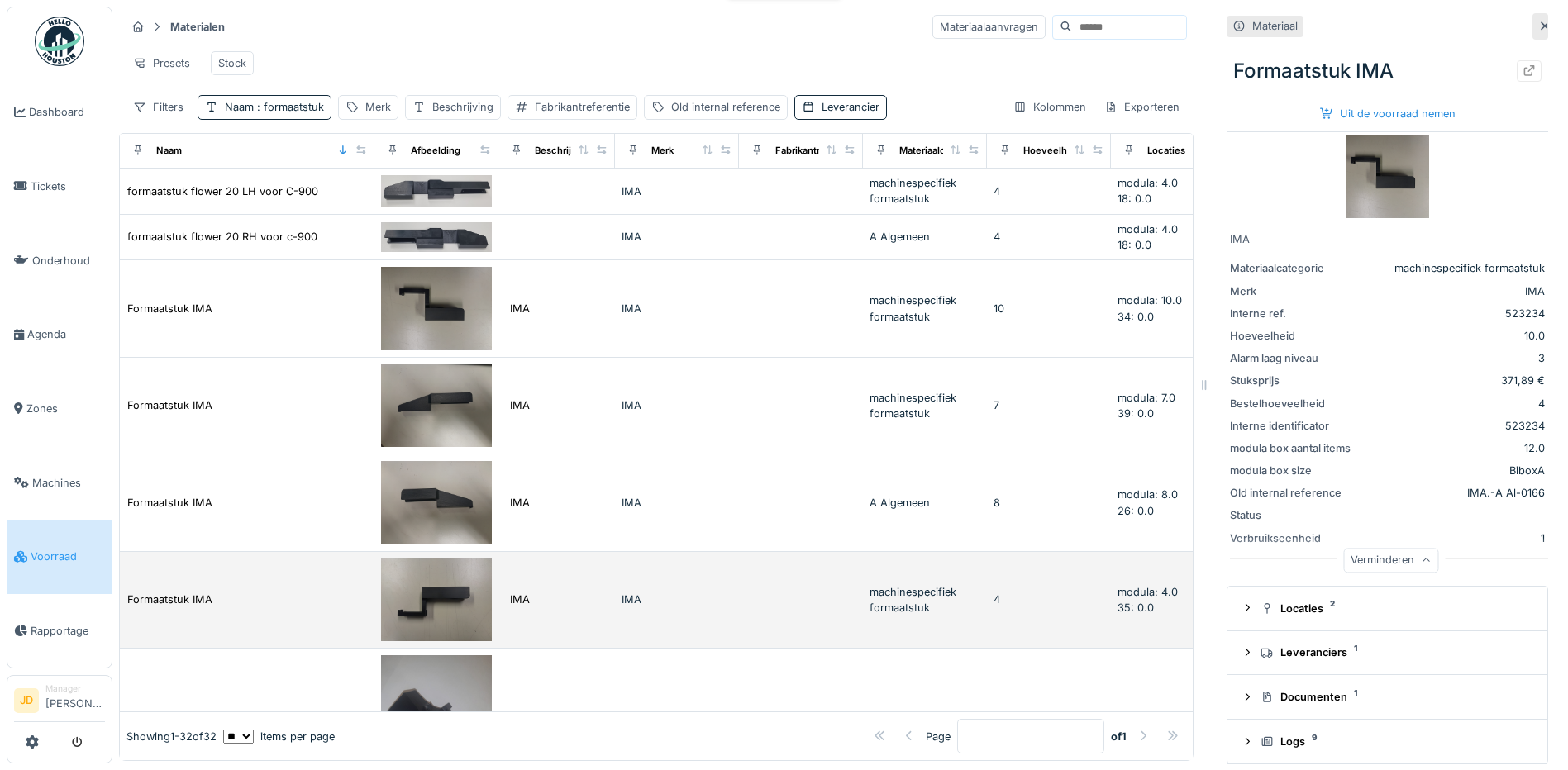
click at [682, 584] on td "IMA" at bounding box center [676, 601] width 124 height 97
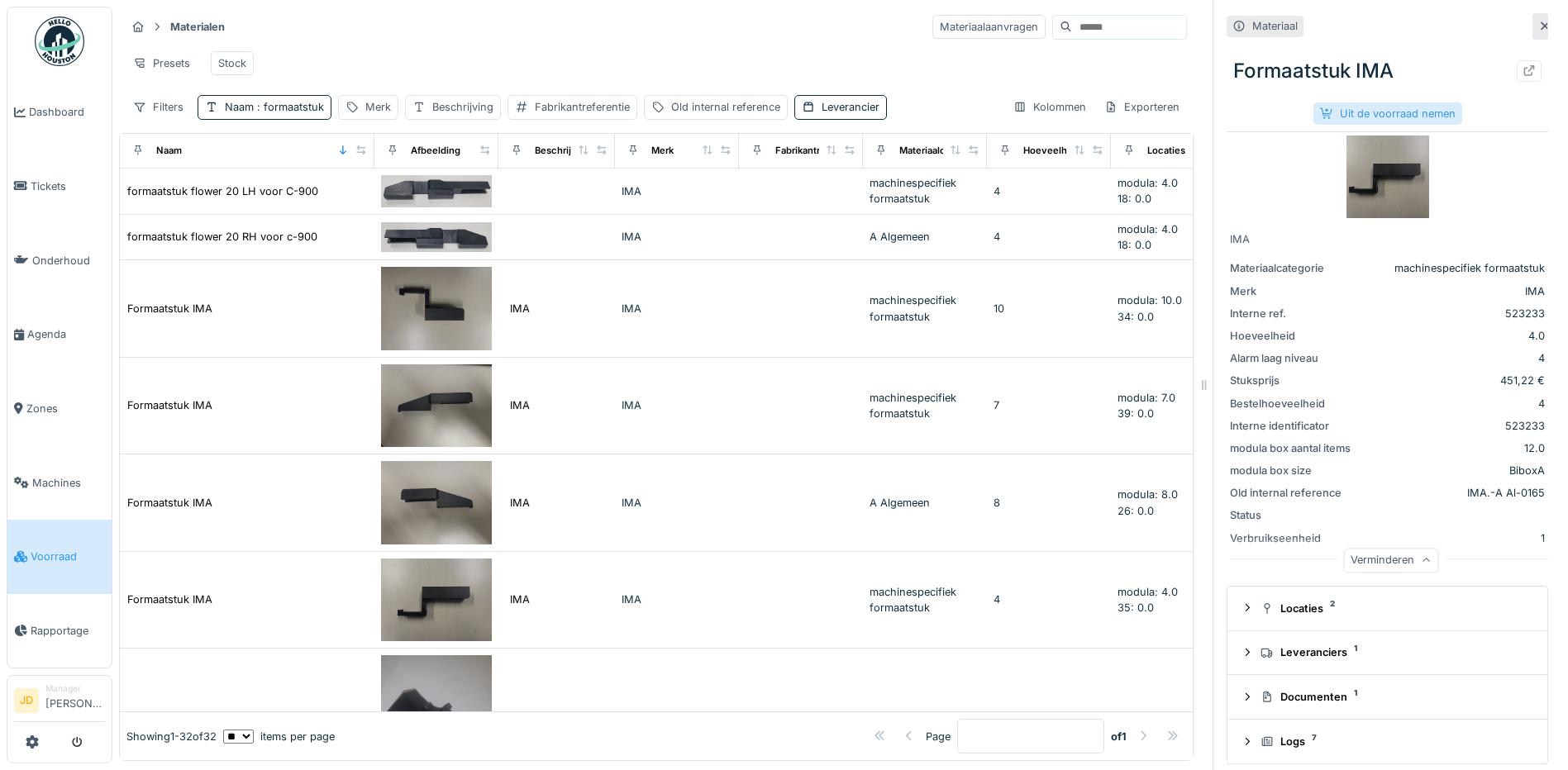
click at [1353, 103] on div "Uit de voorraad nemen" at bounding box center [1388, 114] width 148 height 22
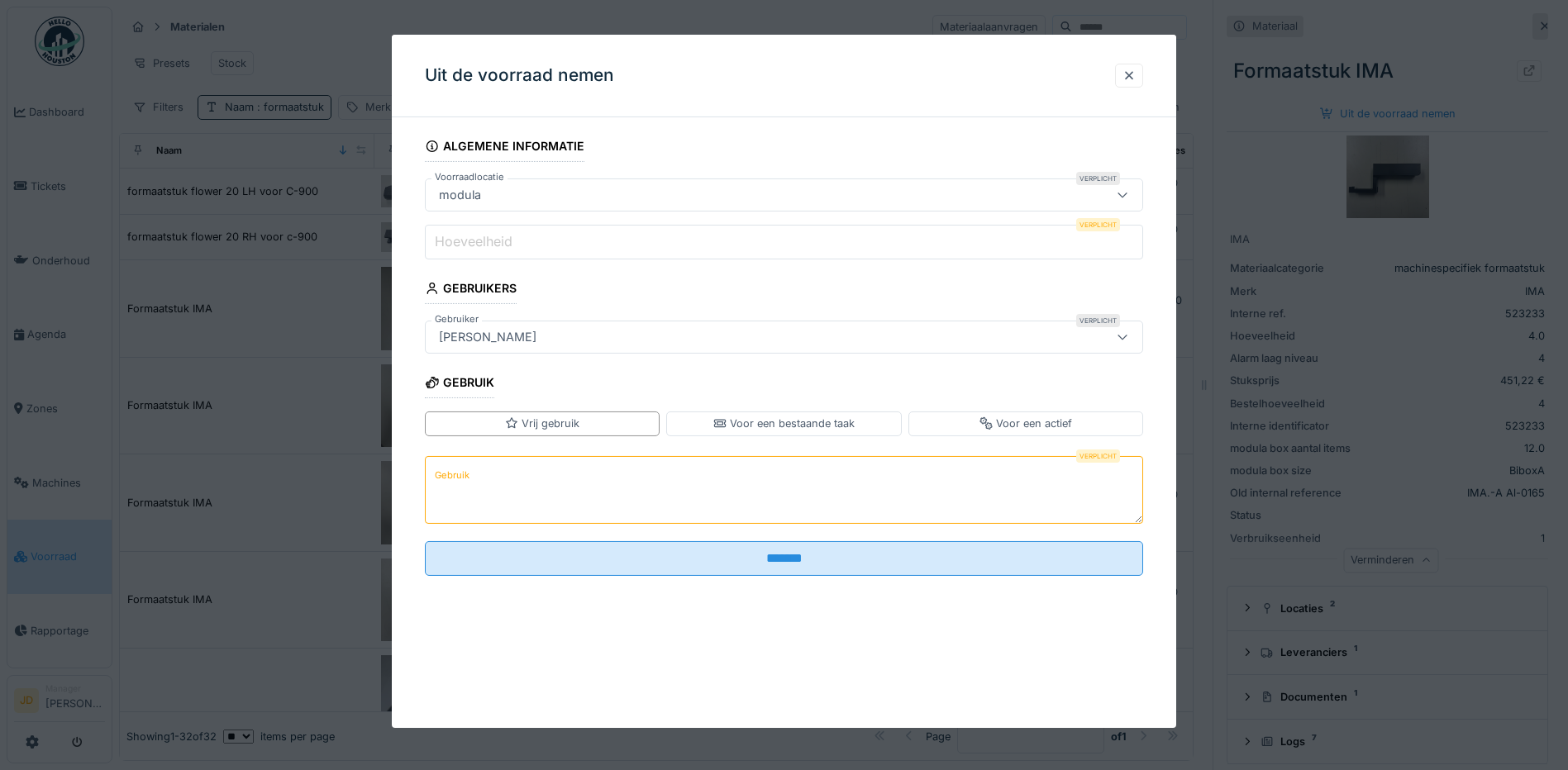
click at [681, 245] on input "Hoeveelheid" at bounding box center [784, 242] width 718 height 35
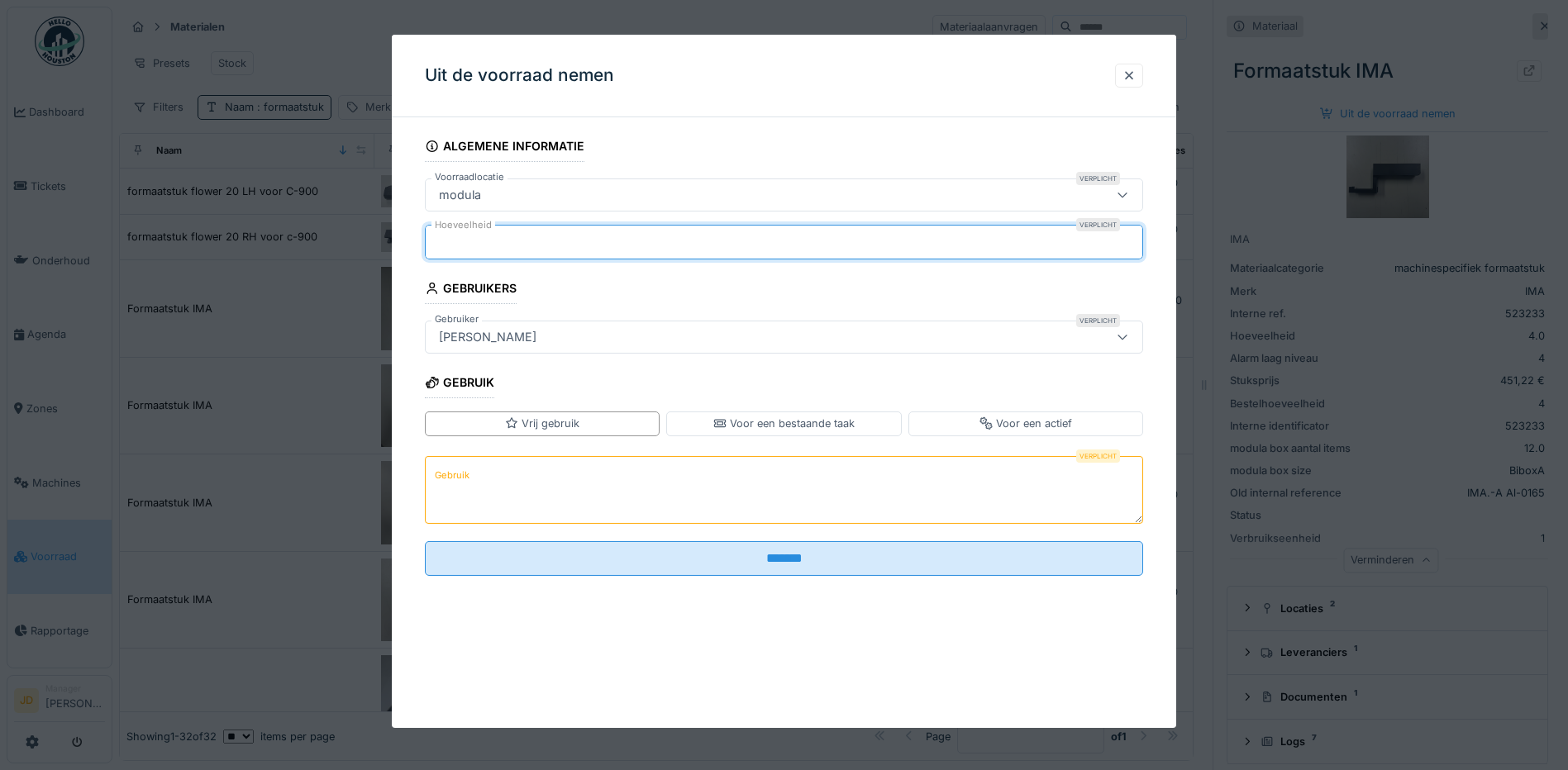
type input "*"
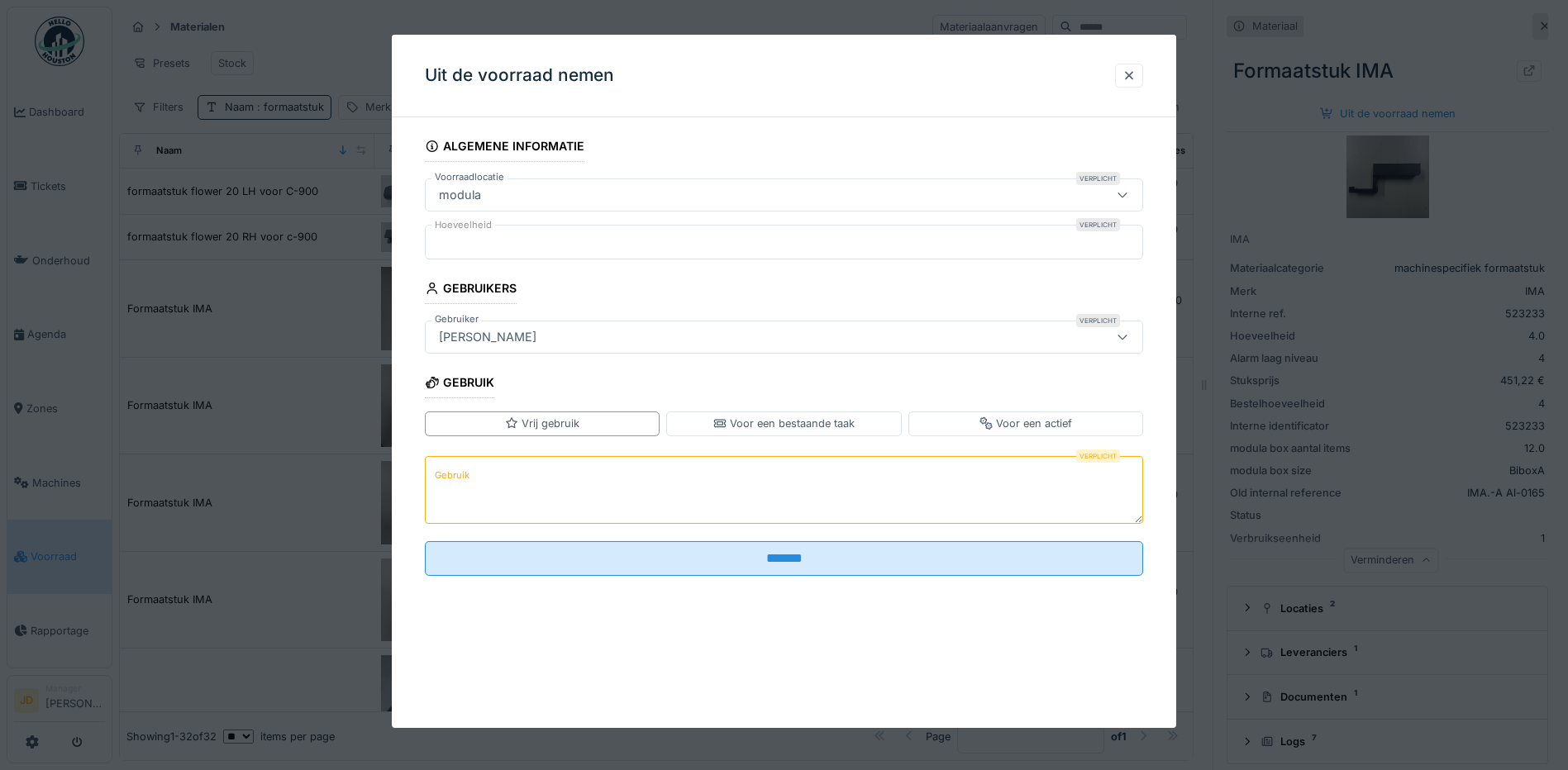
click at [605, 487] on textarea "Gebruik" at bounding box center [784, 489] width 718 height 68
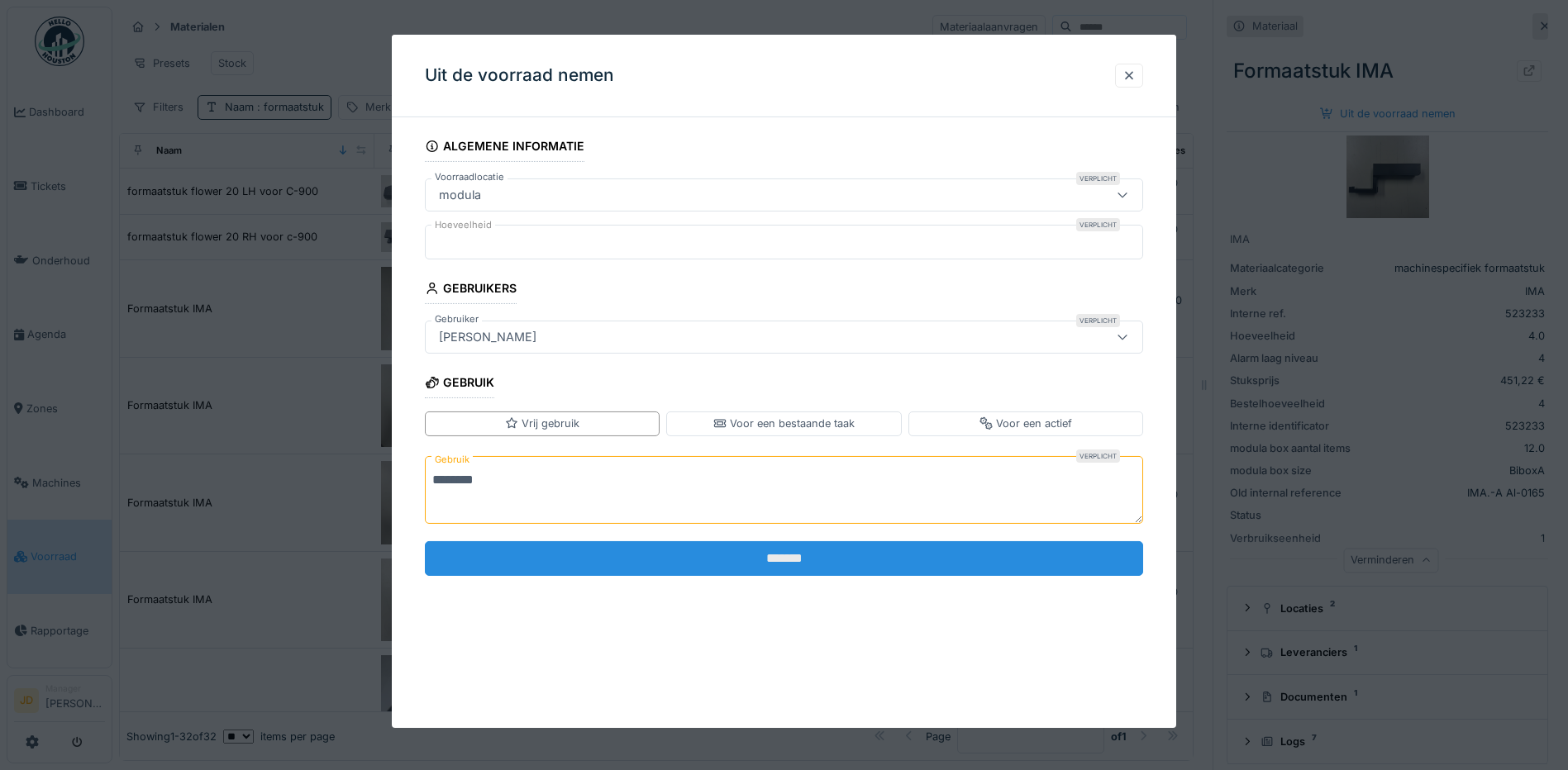
type textarea "********"
click at [631, 558] on input "*******" at bounding box center [784, 559] width 718 height 35
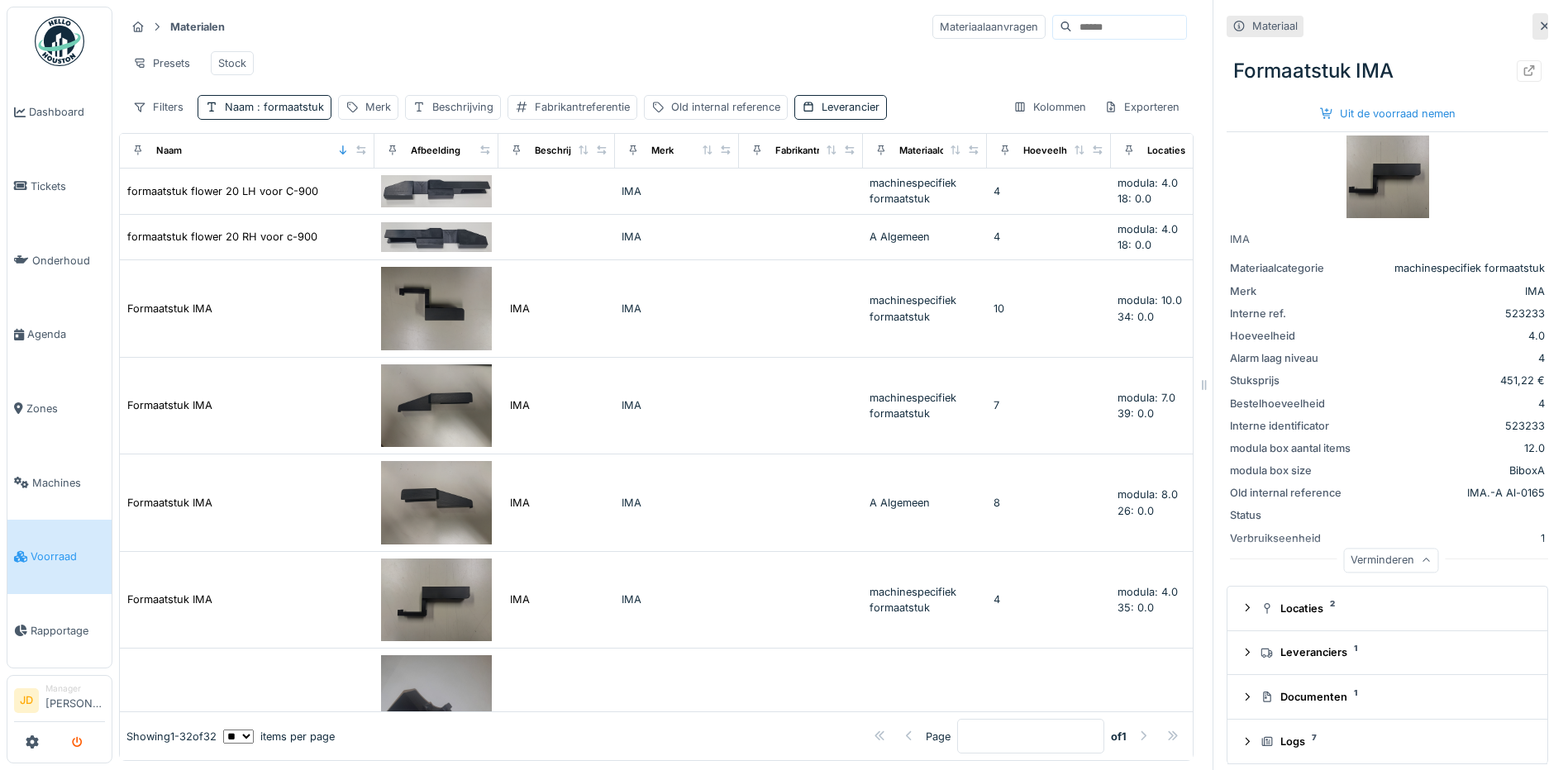
click at [81, 736] on button "submit" at bounding box center [77, 743] width 32 height 27
